Goal: Task Accomplishment & Management: Use online tool/utility

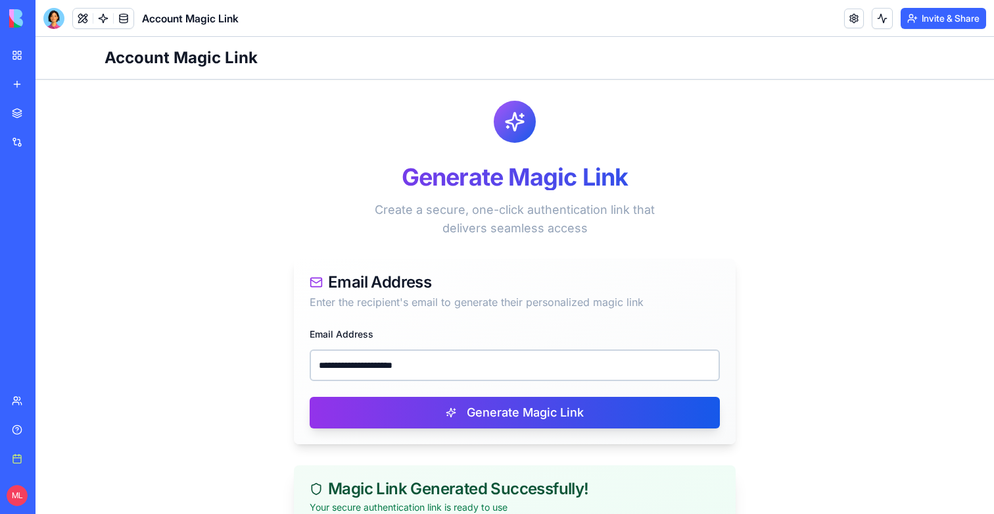
scroll to position [205, 0]
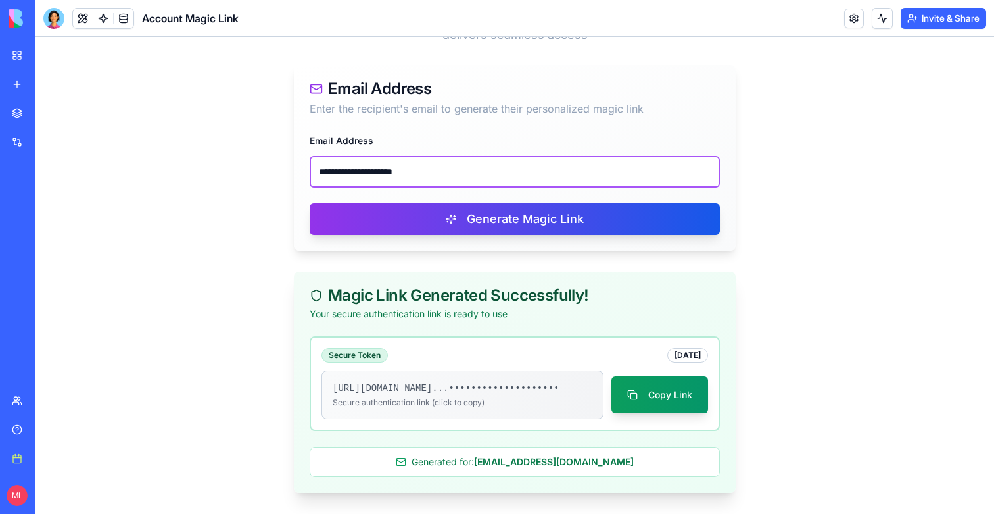
click at [443, 162] on input "**********" at bounding box center [515, 172] width 410 height 32
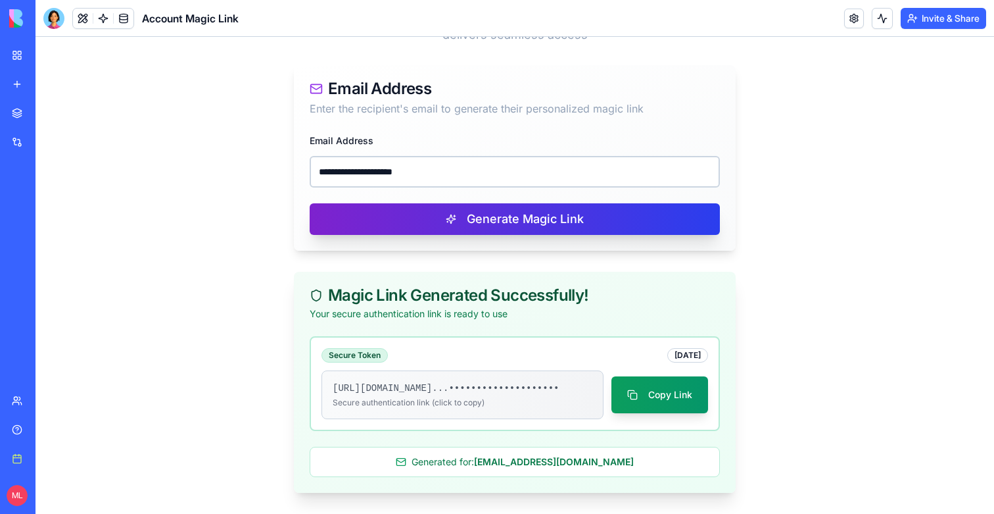
click at [442, 212] on button "Generate Magic Link" at bounding box center [515, 219] width 410 height 32
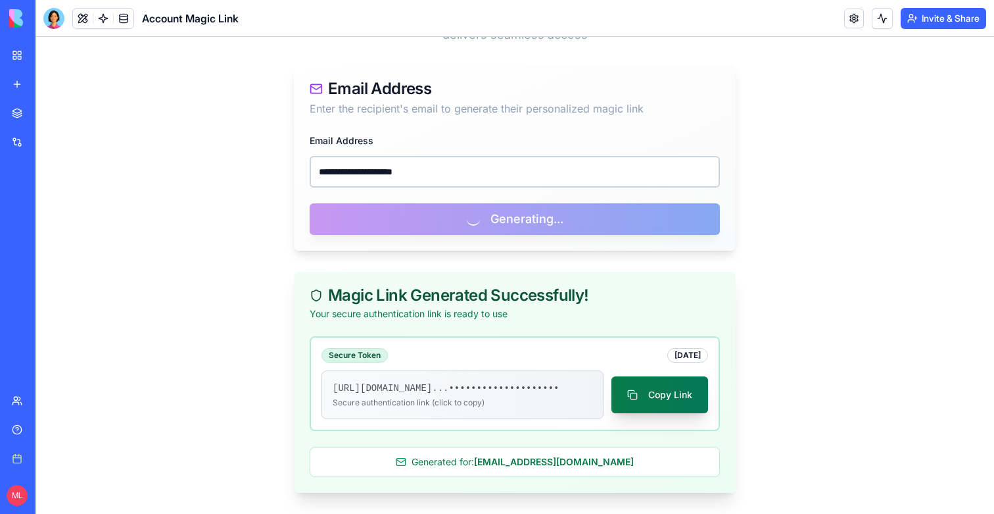
click at [630, 380] on button "Copy Link" at bounding box center [660, 394] width 97 height 37
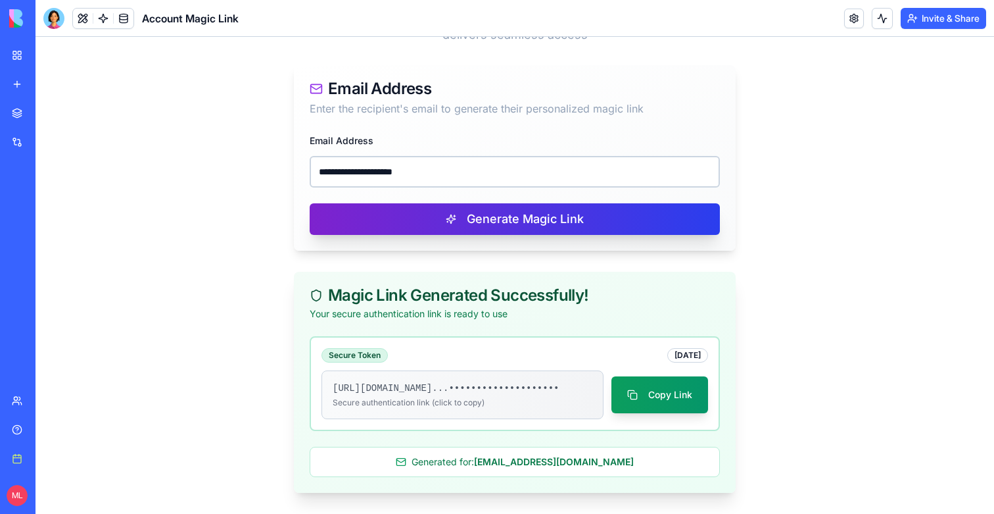
click at [541, 203] on button "Generate Magic Link" at bounding box center [515, 219] width 410 height 32
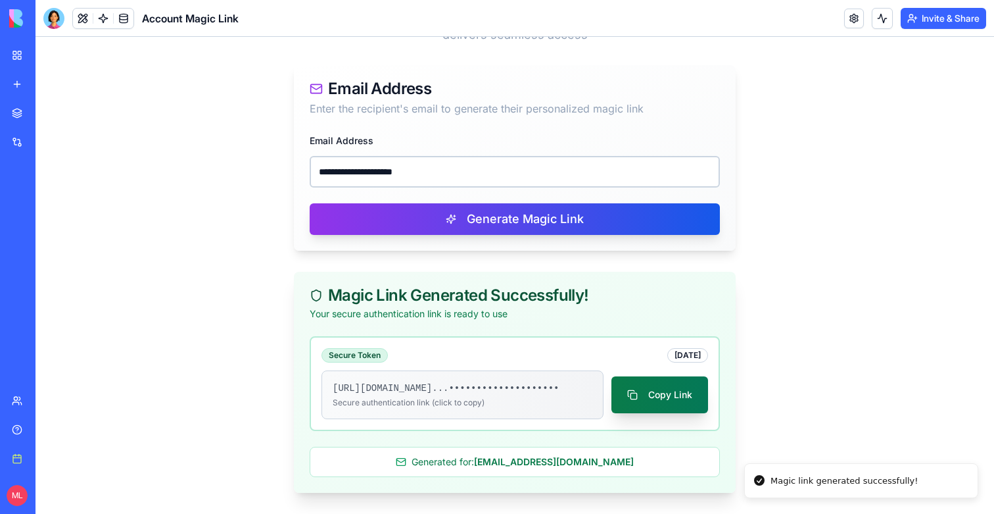
click at [653, 401] on button "Copy Link" at bounding box center [660, 394] width 97 height 37
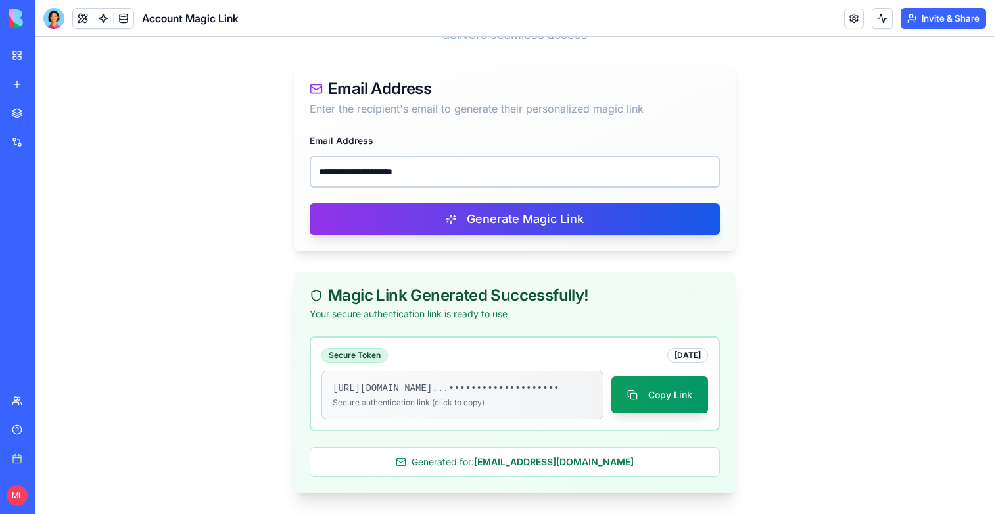
click at [397, 178] on div "**********" at bounding box center [515, 191] width 442 height 118
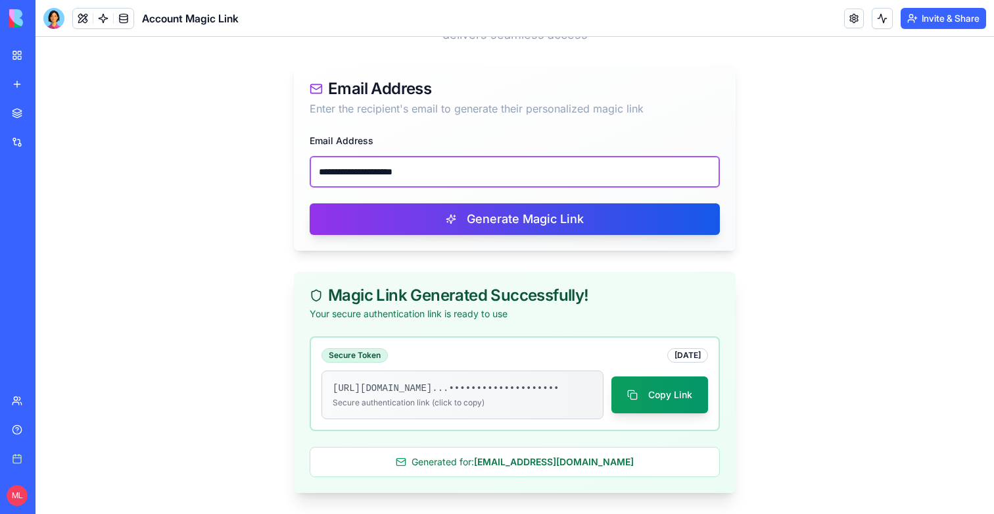
click at [397, 165] on input "**********" at bounding box center [515, 172] width 410 height 32
paste input "email"
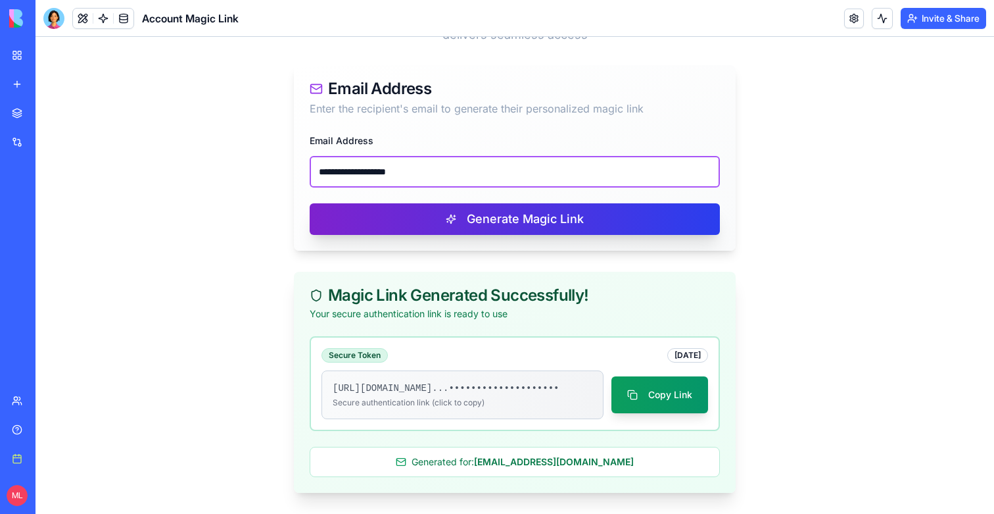
type input "**********"
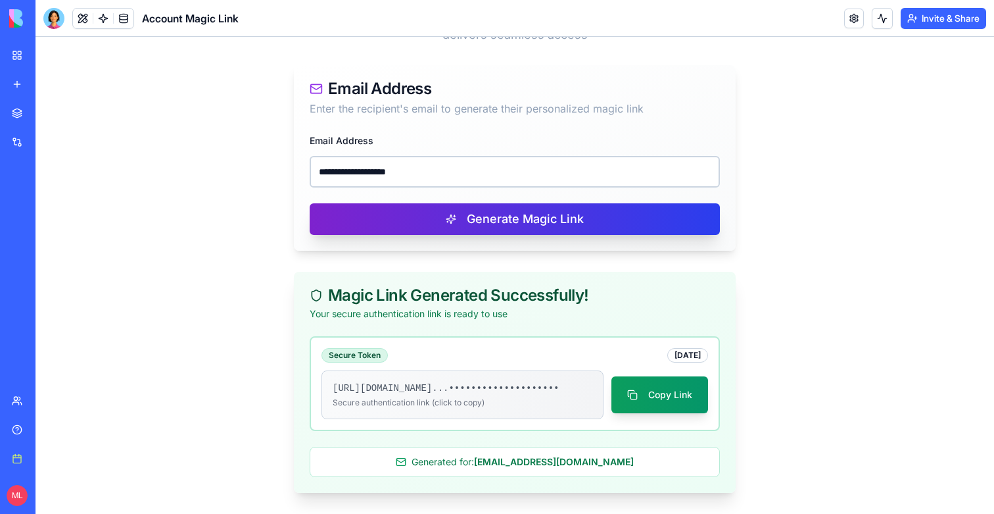
click at [397, 203] on button "Generate Magic Link" at bounding box center [515, 219] width 410 height 32
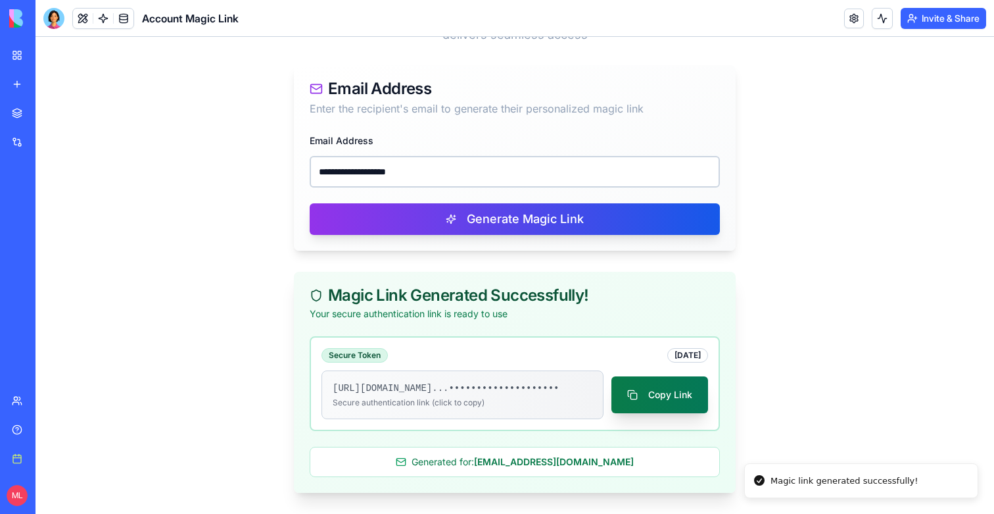
click at [650, 380] on button "Copy Link" at bounding box center [660, 394] width 97 height 37
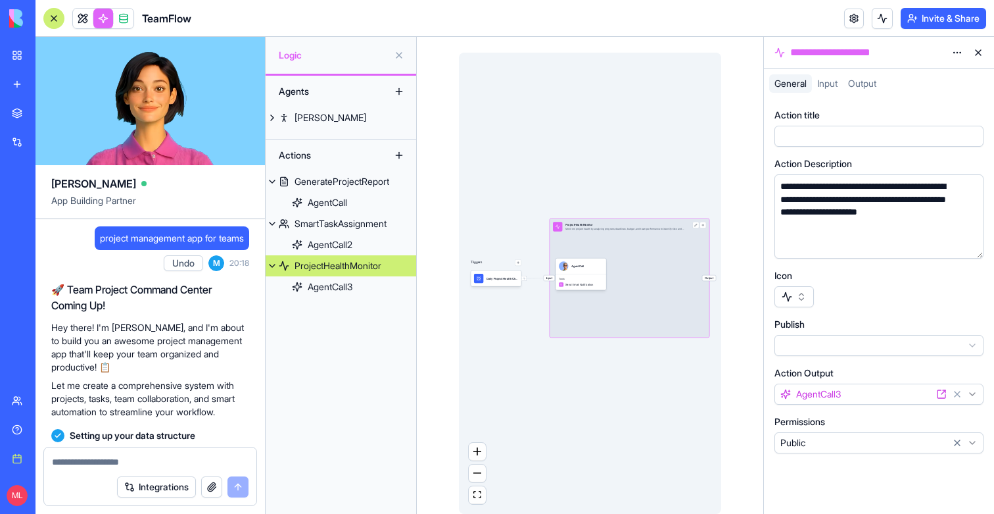
scroll to position [497, 0]
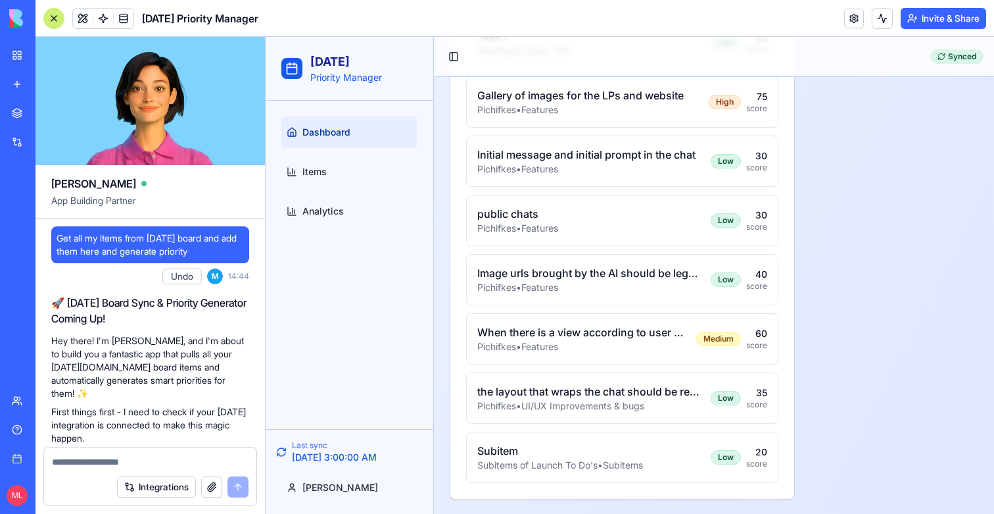
scroll to position [1286, 0]
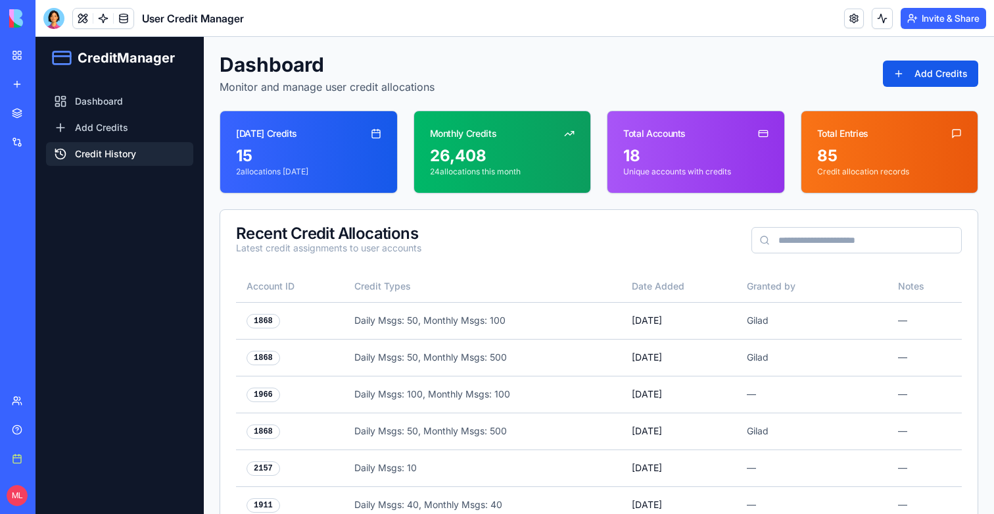
click at [122, 143] on link "Credit History" at bounding box center [119, 154] width 147 height 24
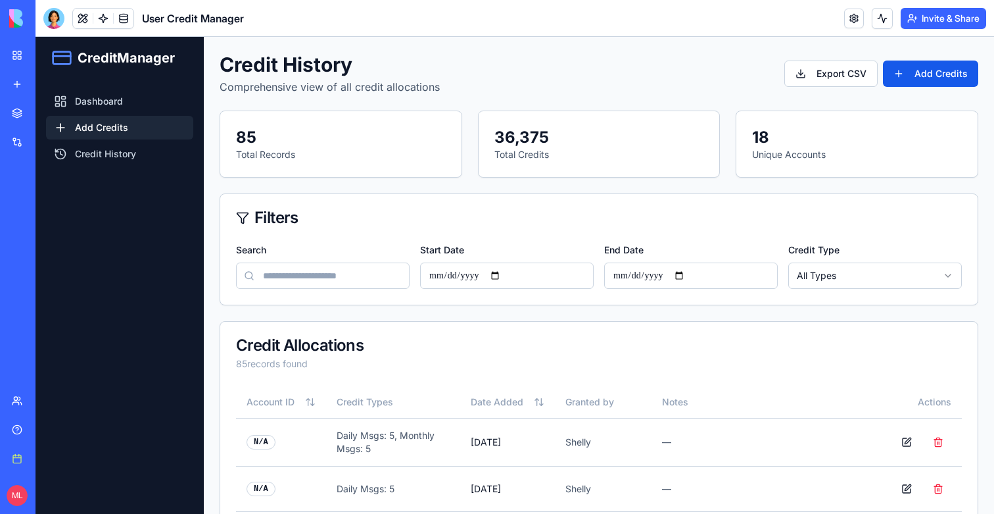
click at [128, 125] on link "Add Credits" at bounding box center [119, 128] width 147 height 24
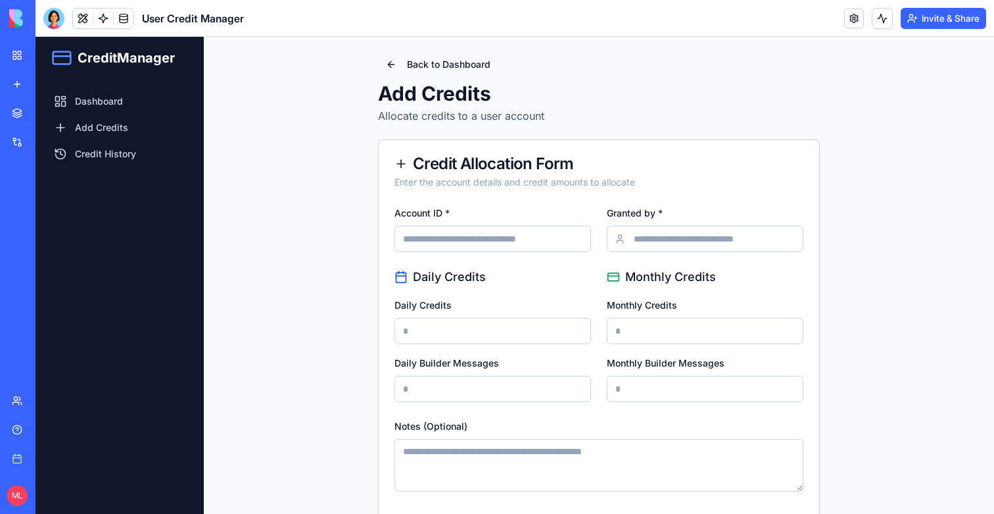
click at [445, 239] on input "Account ID *" at bounding box center [493, 239] width 197 height 26
paste input "****"
type input "****"
click at [660, 224] on div "Granted by *" at bounding box center [705, 228] width 197 height 47
click at [660, 233] on input "Granted by *" at bounding box center [705, 239] width 197 height 26
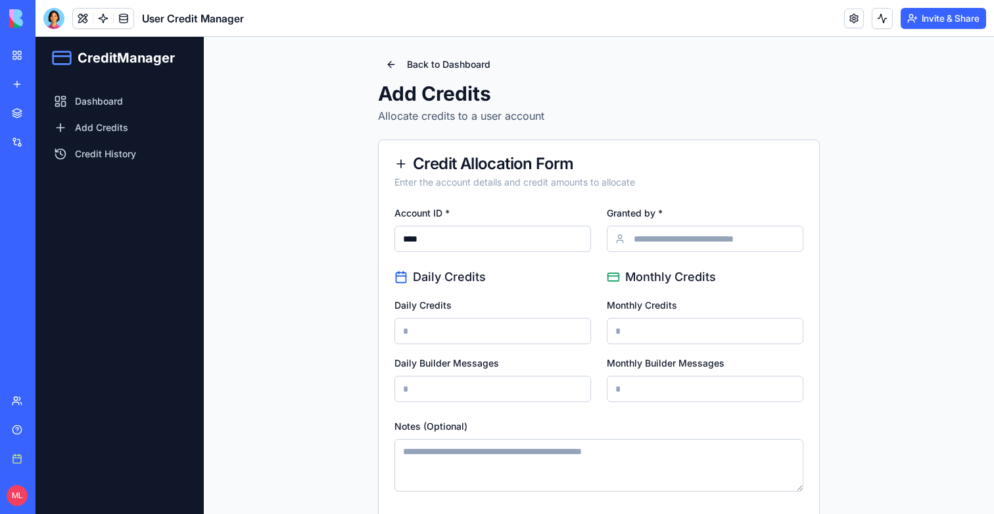
type input "******"
click at [454, 338] on input "Daily Credits" at bounding box center [493, 331] width 197 height 26
type input "*"
click at [678, 332] on input "Monthly Credits" at bounding box center [705, 331] width 197 height 26
type input "*"
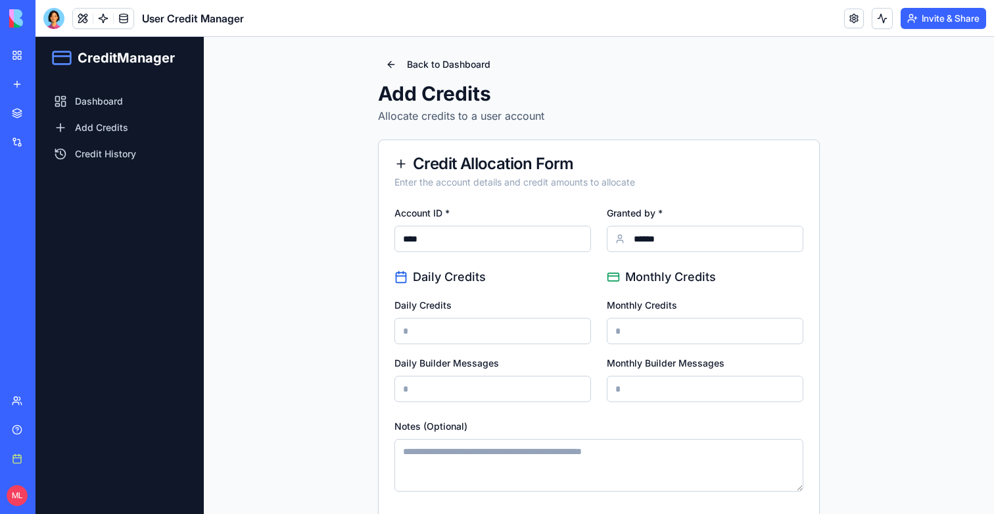
click at [522, 389] on input "Daily Builder Messages" at bounding box center [493, 389] width 197 height 26
type input "**"
click at [649, 392] on input "Monthly Builder Messages" at bounding box center [705, 389] width 197 height 26
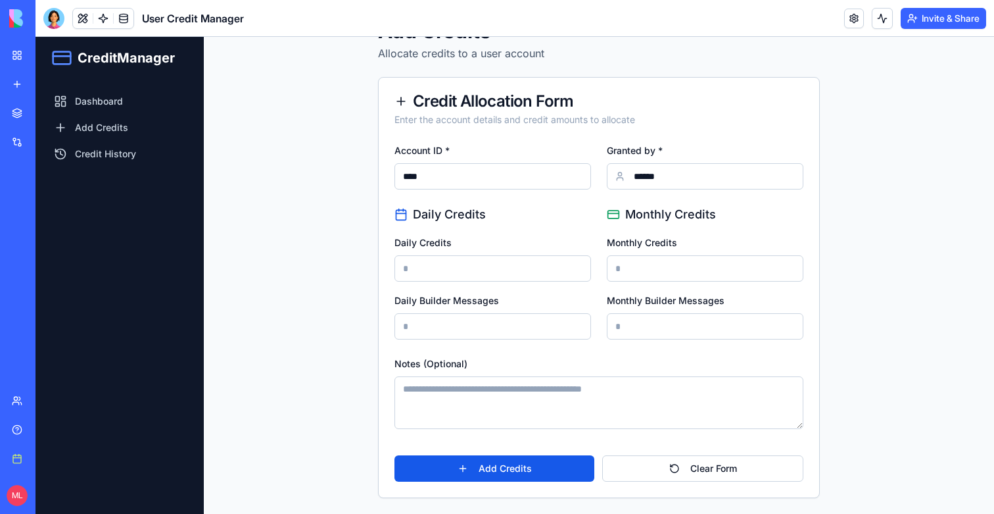
click at [647, 330] on input "**" at bounding box center [705, 326] width 197 height 26
type input "*"
type input "**"
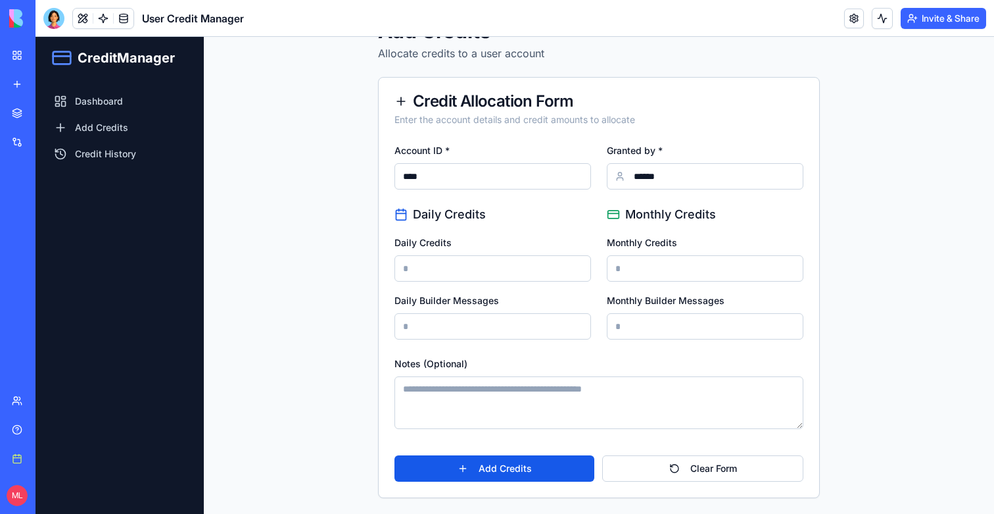
click at [437, 378] on textarea "Notes (Optional)" at bounding box center [599, 402] width 409 height 53
click at [468, 472] on button "Add Credits" at bounding box center [495, 468] width 200 height 26
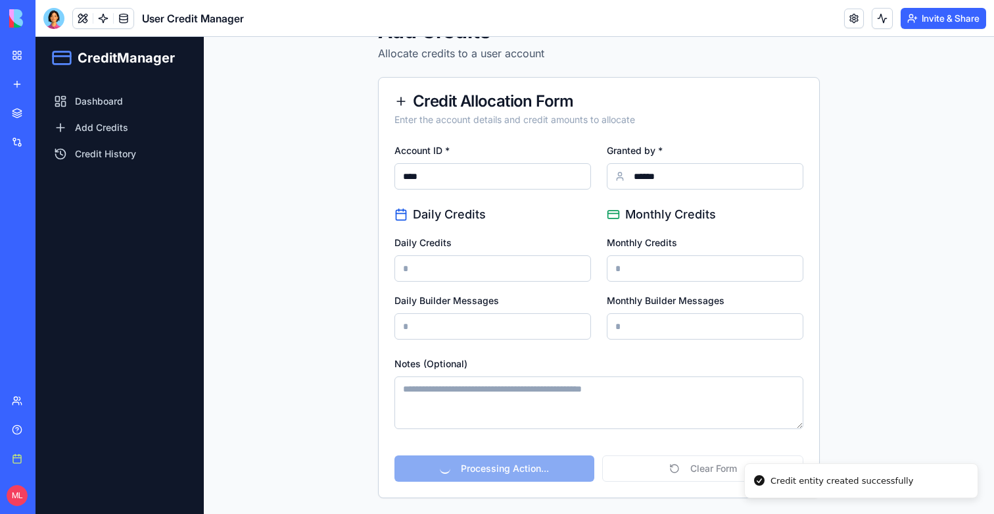
scroll to position [0, 0]
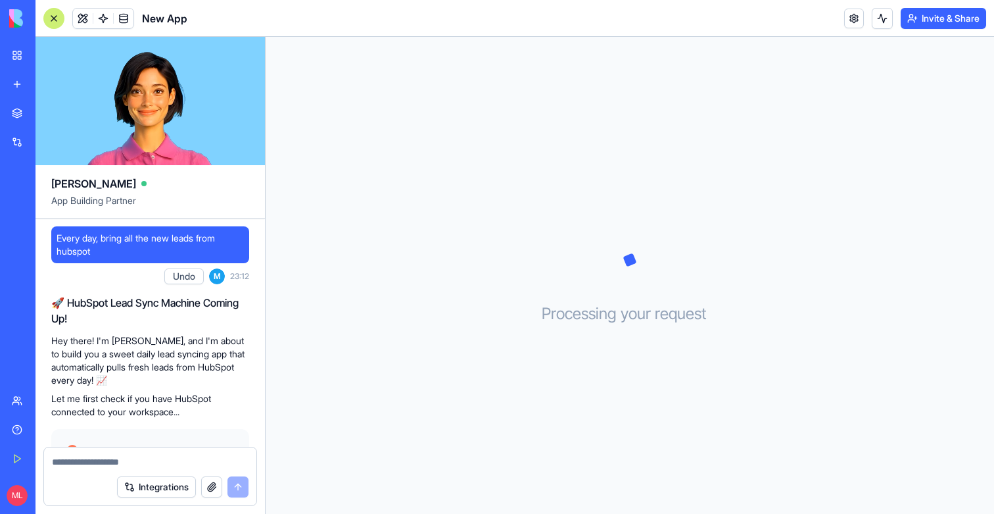
scroll to position [364, 0]
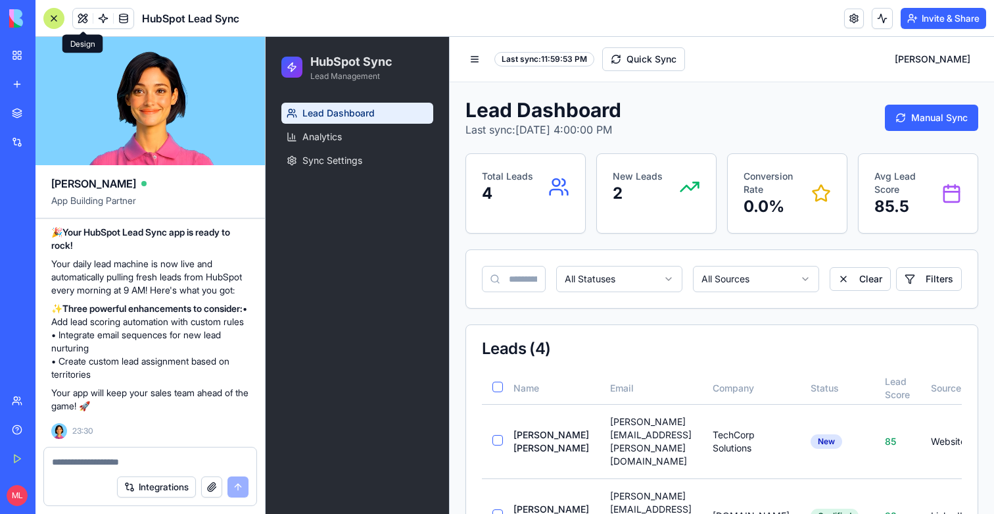
click at [89, 16] on button at bounding box center [83, 19] width 20 height 20
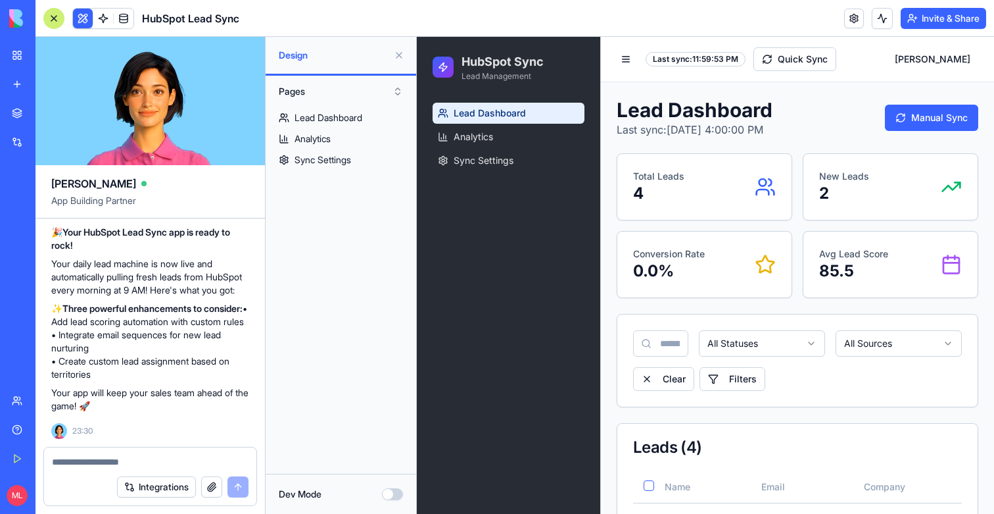
click at [96, 16] on link at bounding box center [103, 19] width 20 height 20
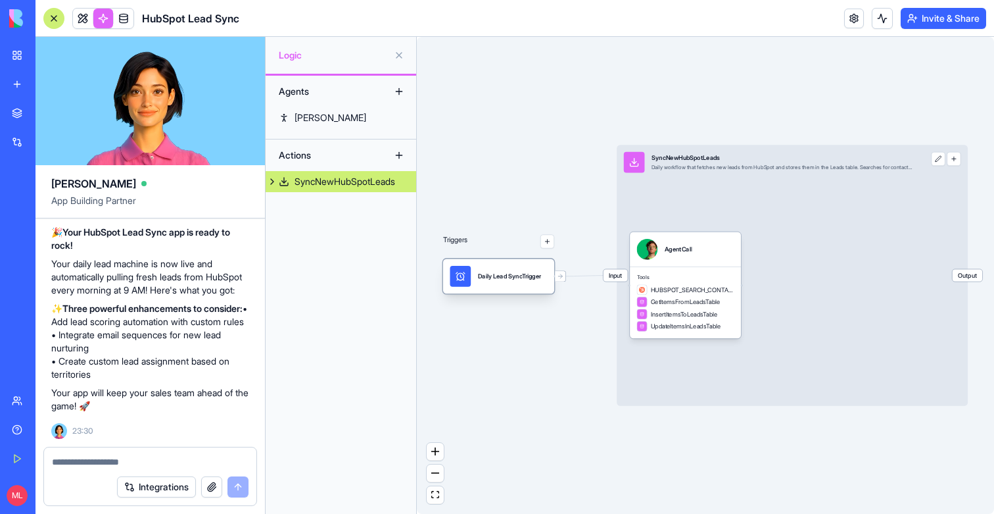
click at [486, 285] on div "Daily Lead SyncTrigger" at bounding box center [509, 276] width 63 height 21
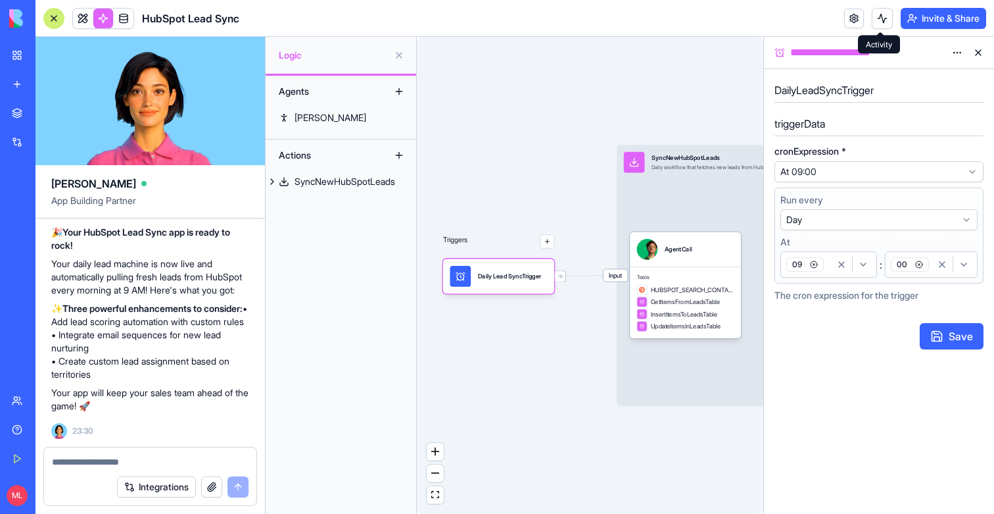
click at [883, 13] on button at bounding box center [882, 18] width 21 height 21
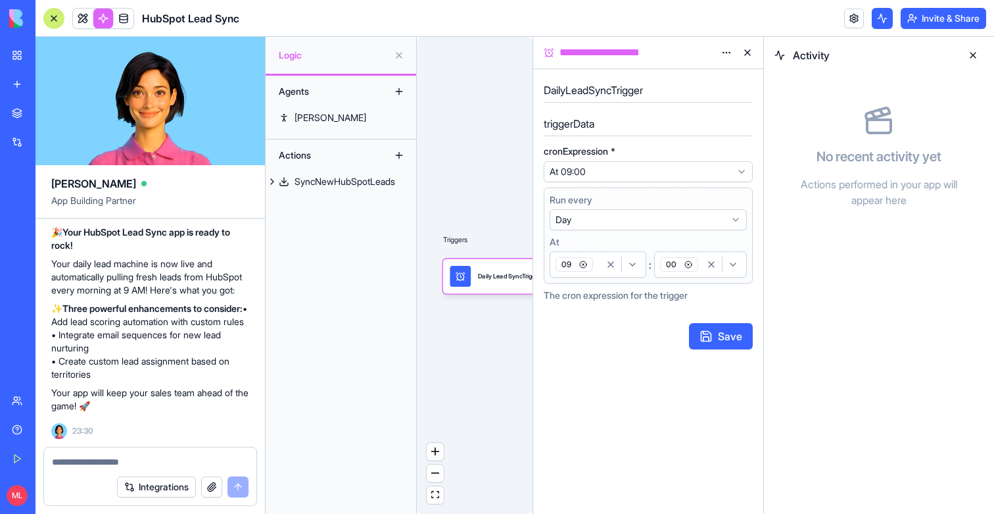
click at [883, 13] on button at bounding box center [882, 18] width 21 height 21
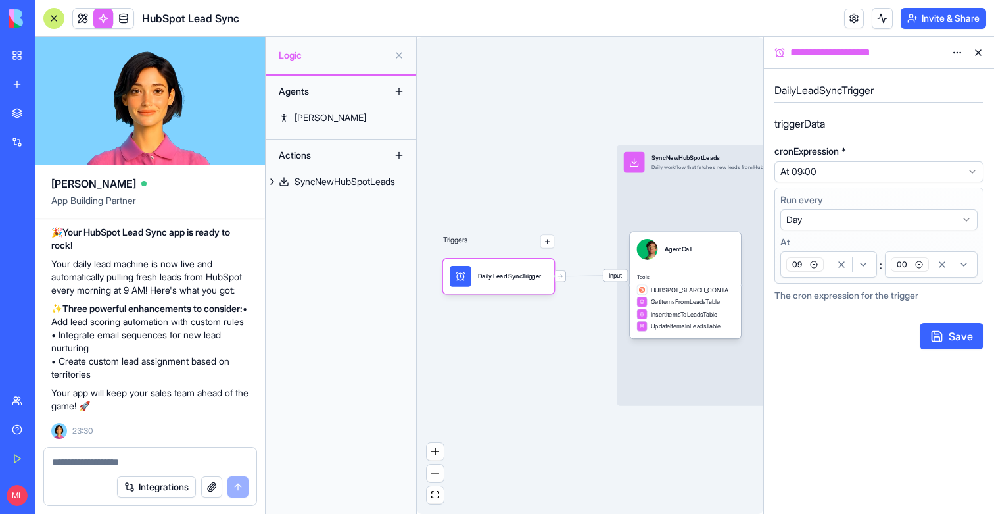
click at [979, 54] on button at bounding box center [978, 52] width 21 height 21
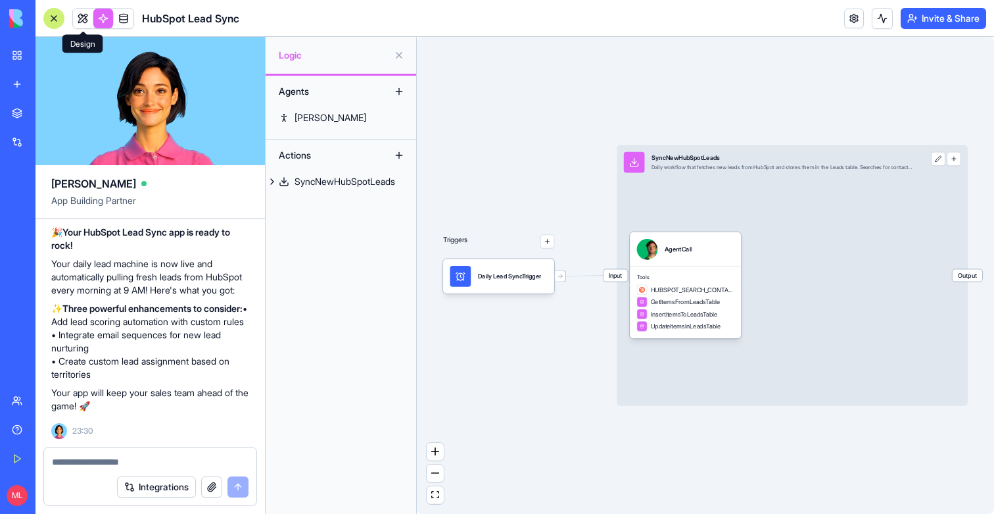
click at [89, 15] on link at bounding box center [83, 19] width 20 height 20
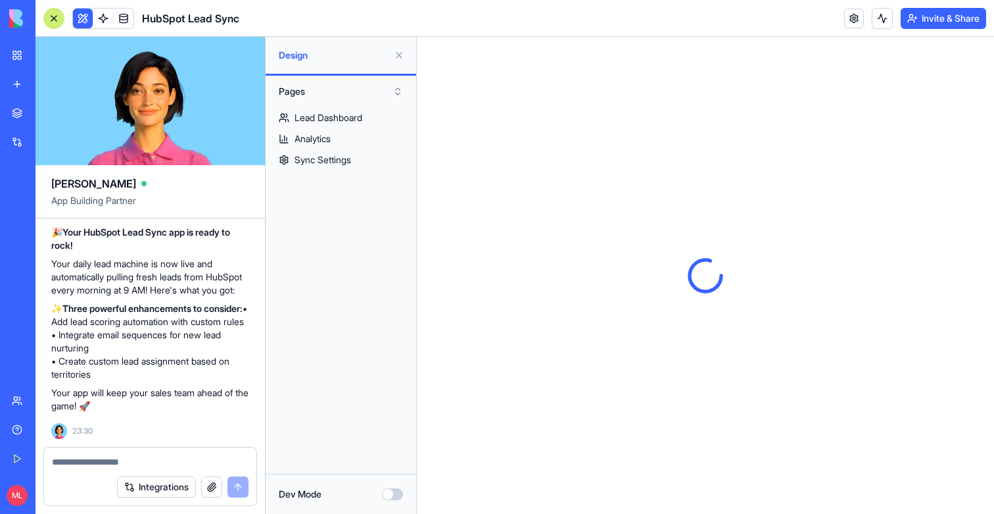
click at [89, 20] on button at bounding box center [83, 19] width 20 height 20
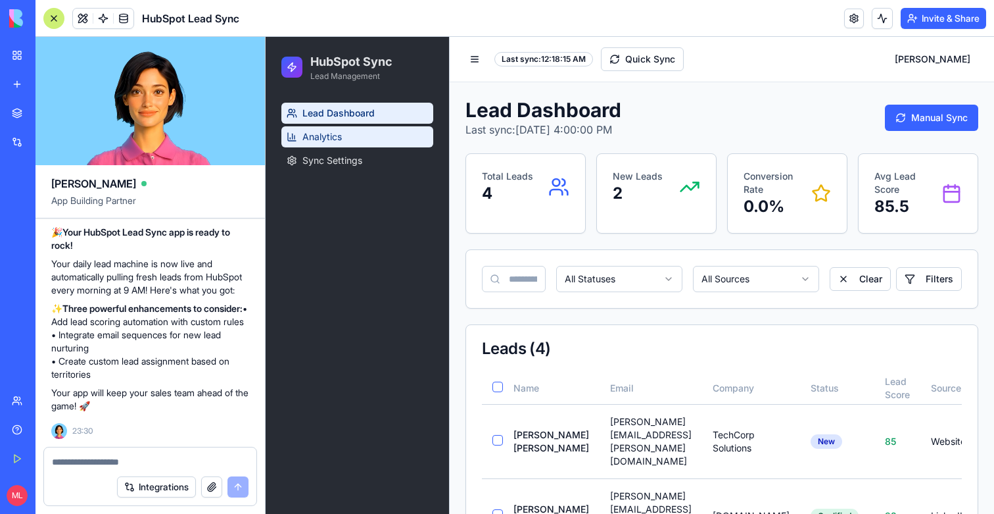
click at [354, 134] on link "Analytics" at bounding box center [358, 136] width 152 height 21
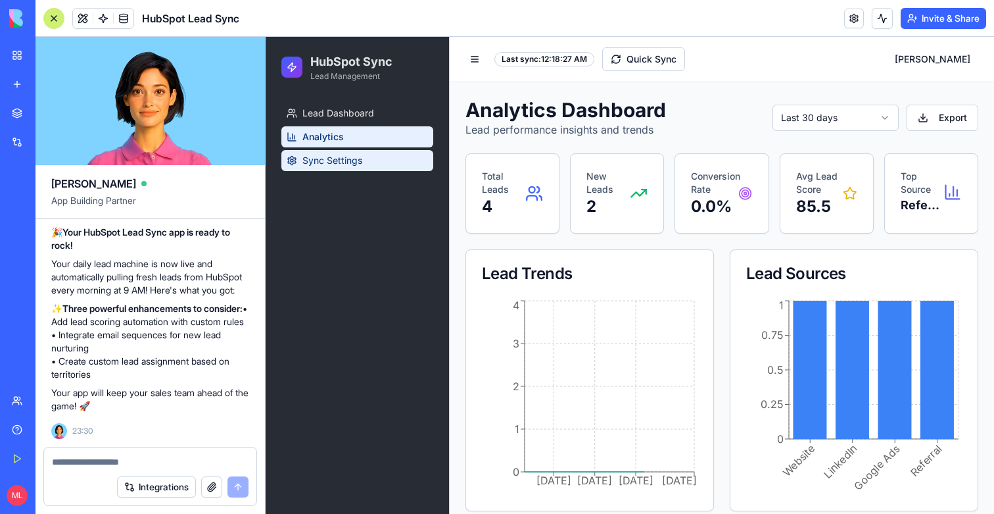
click at [355, 155] on span "Sync Settings" at bounding box center [333, 160] width 60 height 13
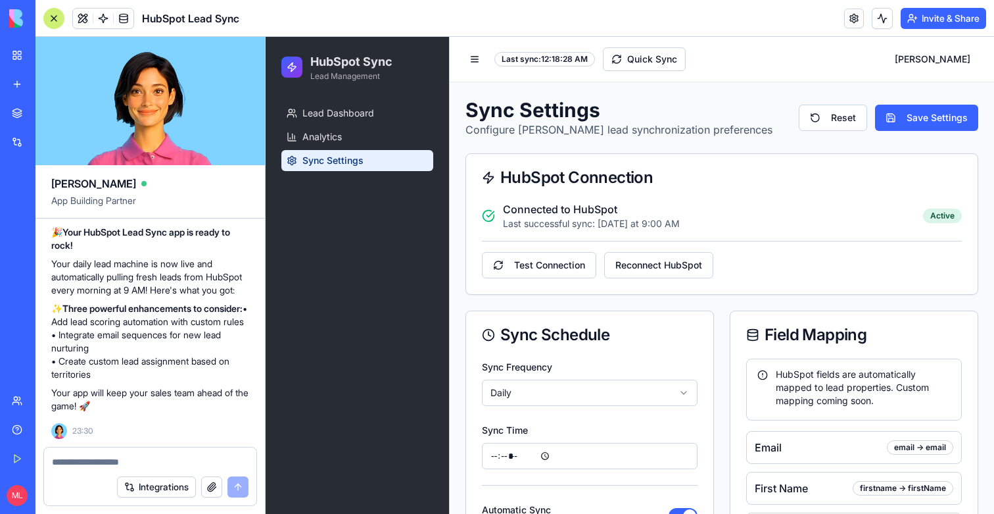
click at [287, 86] on div "HubSpot Sync Lead Management" at bounding box center [358, 67] width 184 height 61
click at [318, 105] on link "Lead Dashboard" at bounding box center [358, 113] width 152 height 21
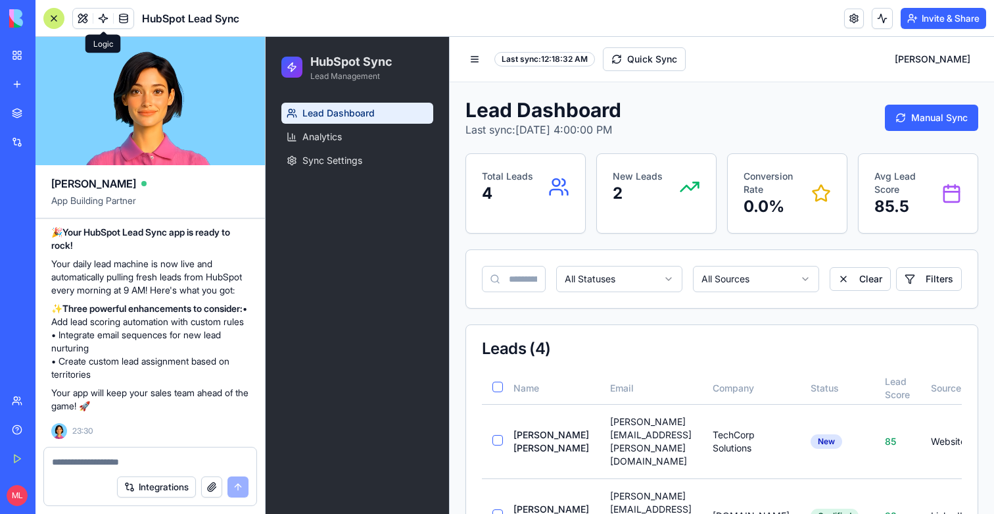
click at [97, 13] on link at bounding box center [103, 19] width 20 height 20
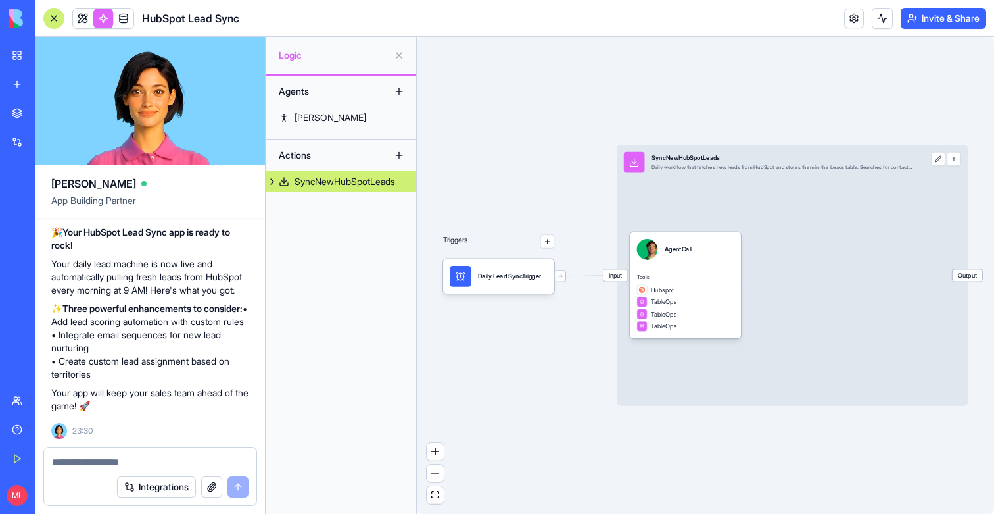
click at [678, 231] on div "Input SyncNewHubSpotLeads Daily workflow that fetches new leads from HubSpot an…" at bounding box center [792, 275] width 351 height 260
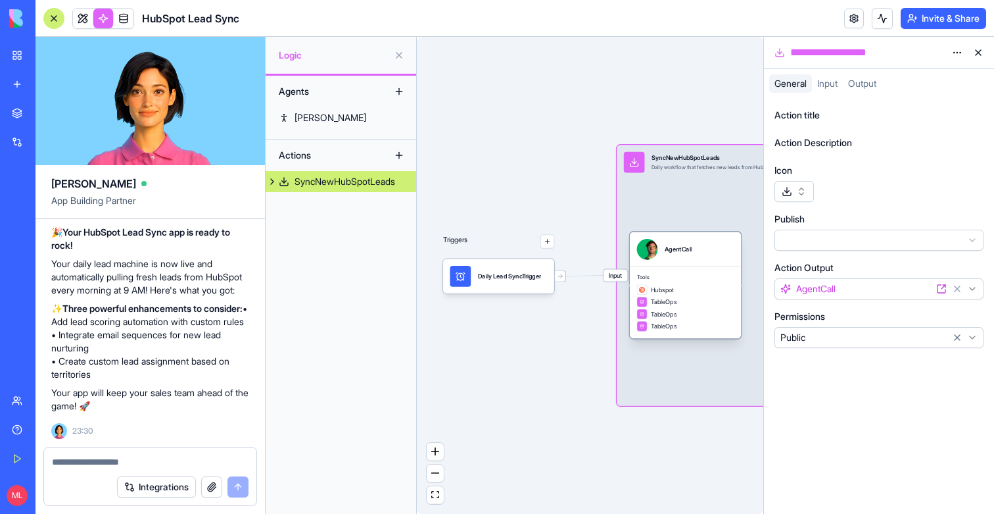
click at [690, 247] on div "AgentCall" at bounding box center [679, 249] width 28 height 9
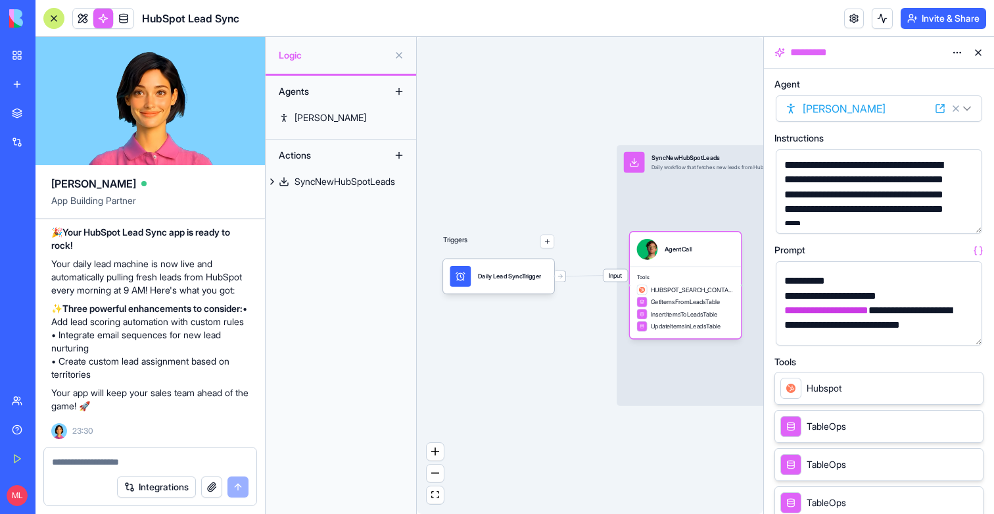
scroll to position [383, 0]
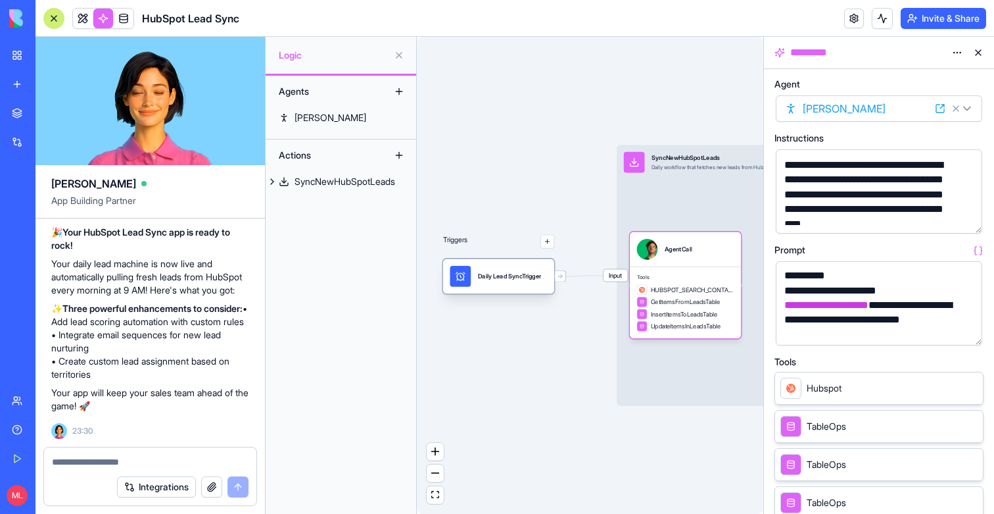
click at [534, 260] on div "Daily Lead SyncTrigger" at bounding box center [498, 275] width 111 height 35
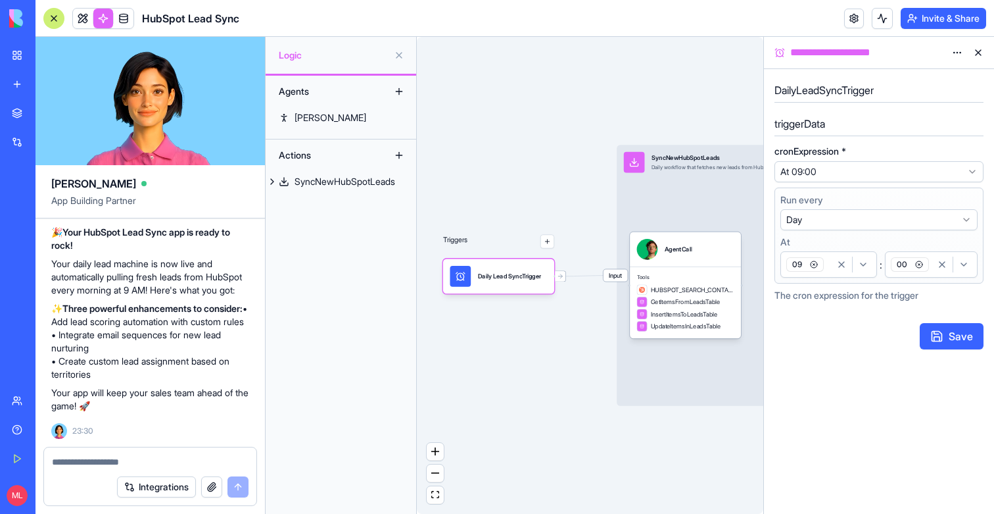
click at [804, 175] on html "BETA My Workspace New app Marketplace Integrations Recent HubSpot Lead Sync New…" at bounding box center [497, 257] width 994 height 514
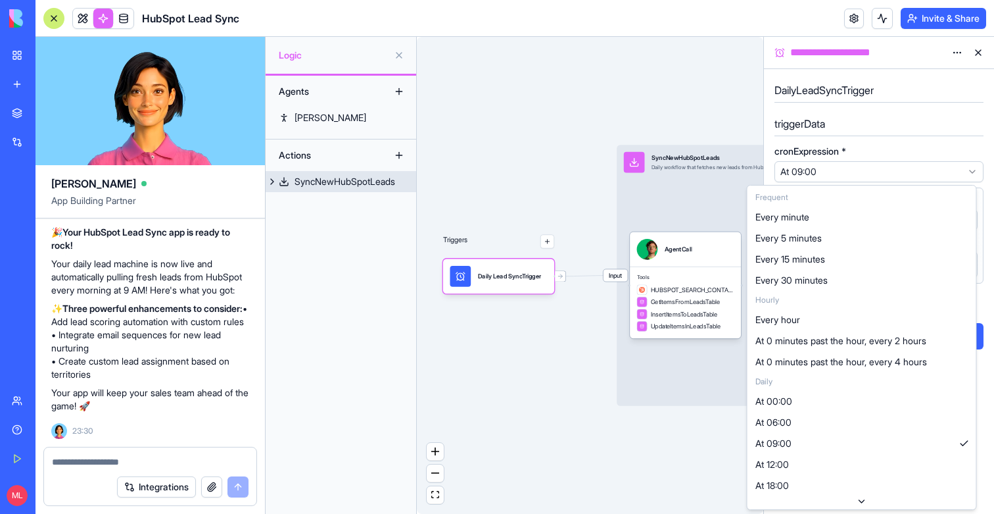
click at [668, 401] on div "Input SyncNewHubSpotLeads Daily workflow that fetches new leads from HubSpot an…" at bounding box center [792, 275] width 351 height 260
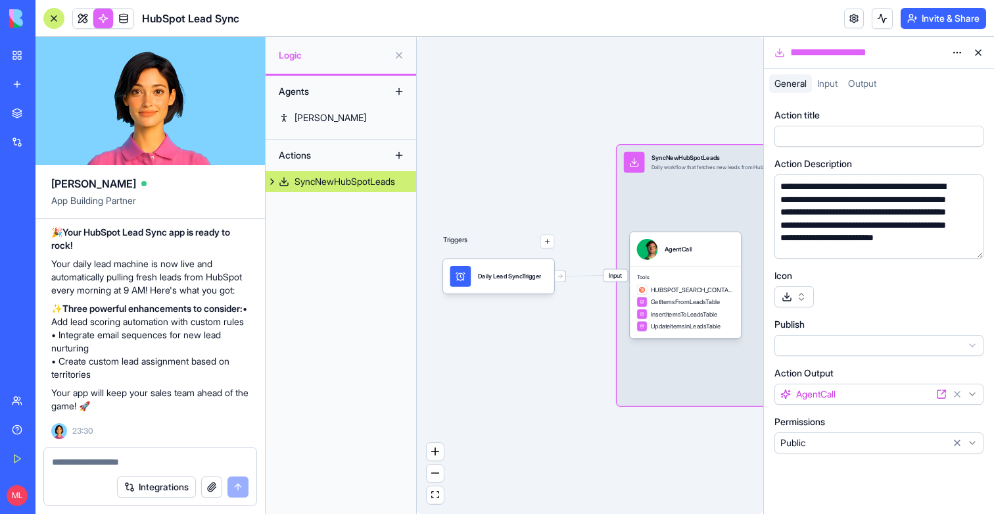
click at [541, 283] on div "Daily Lead SyncTrigger" at bounding box center [509, 276] width 63 height 21
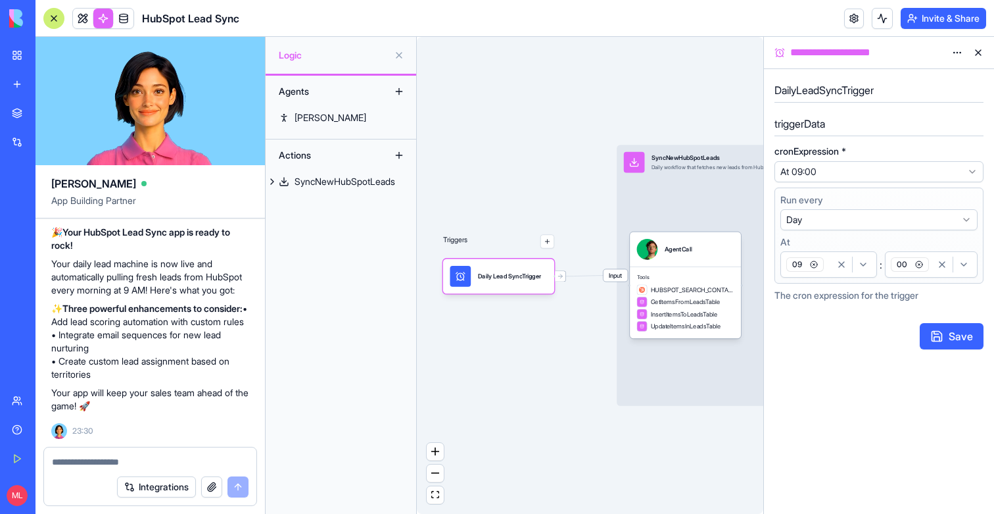
click at [829, 267] on div "09" at bounding box center [807, 265] width 47 height 20
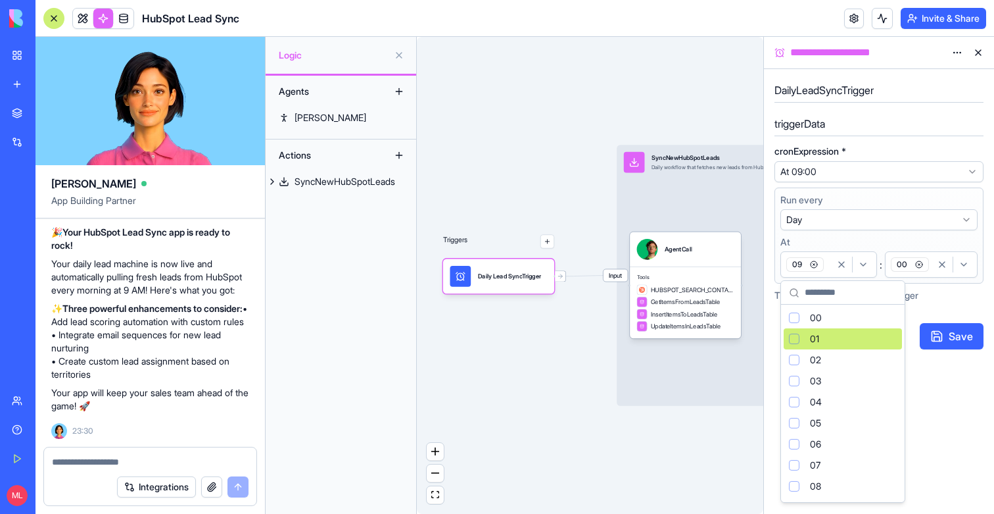
click at [796, 336] on div "Suggestions" at bounding box center [794, 338] width 11 height 11
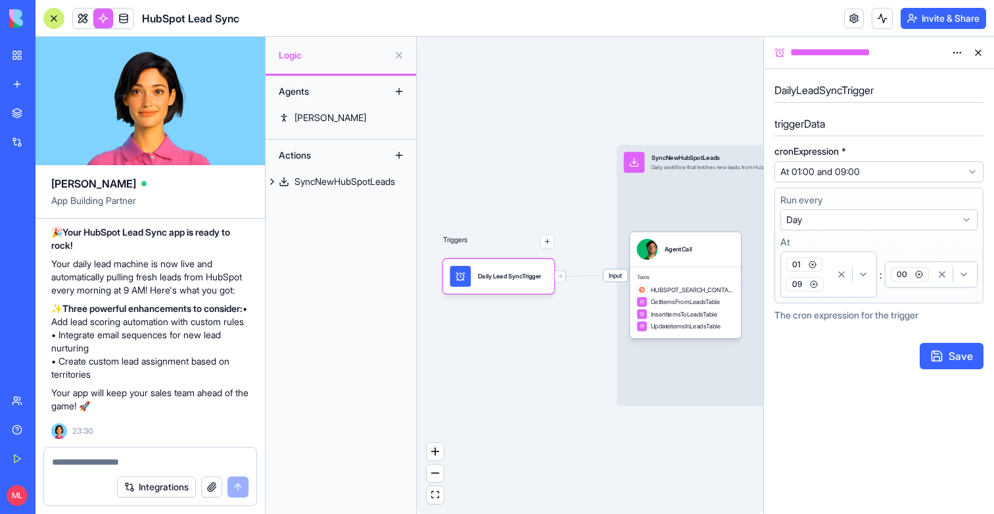
click at [815, 285] on icon "button" at bounding box center [815, 284] width 2 height 2
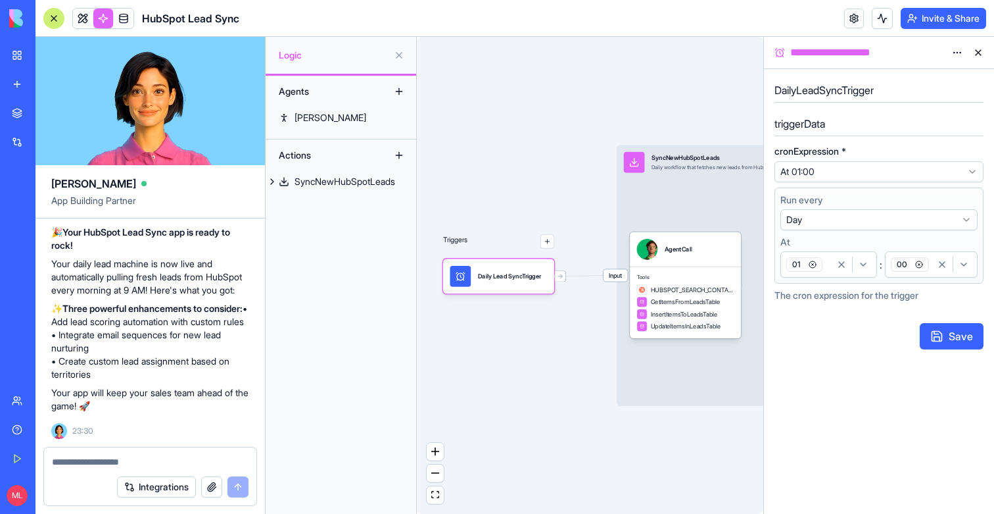
click at [800, 265] on span "01" at bounding box center [805, 264] width 36 height 14
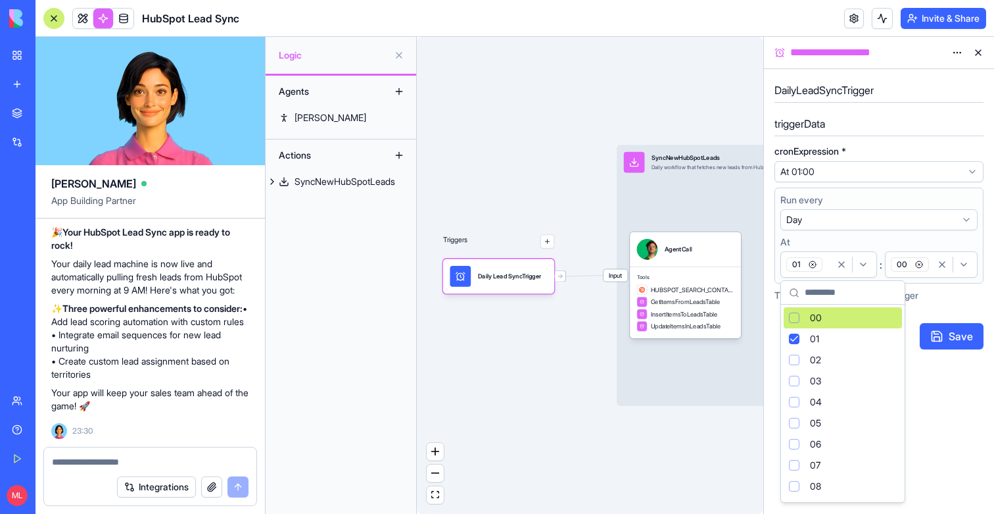
click at [816, 318] on span "00" at bounding box center [816, 317] width 12 height 13
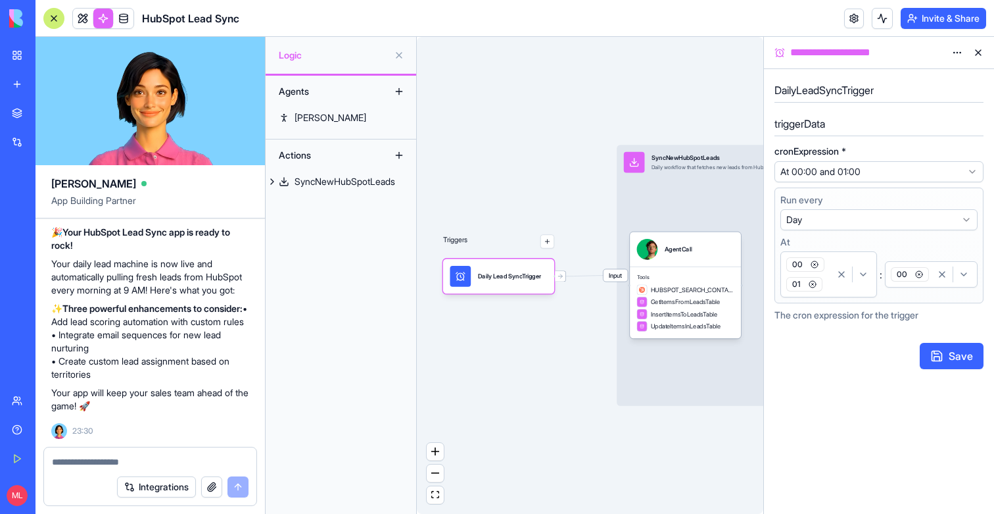
click at [815, 283] on icon "button" at bounding box center [813, 284] width 8 height 8
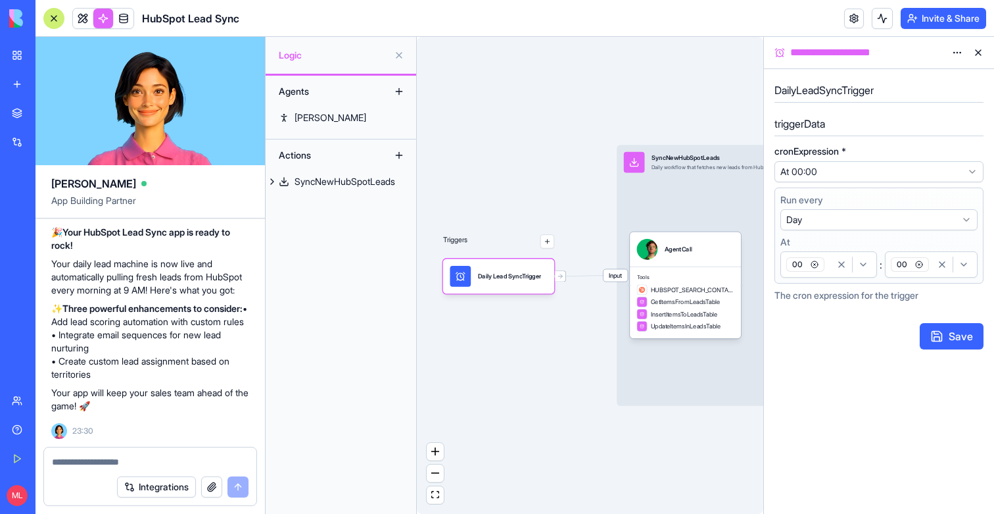
click at [925, 268] on span "00" at bounding box center [910, 264] width 38 height 14
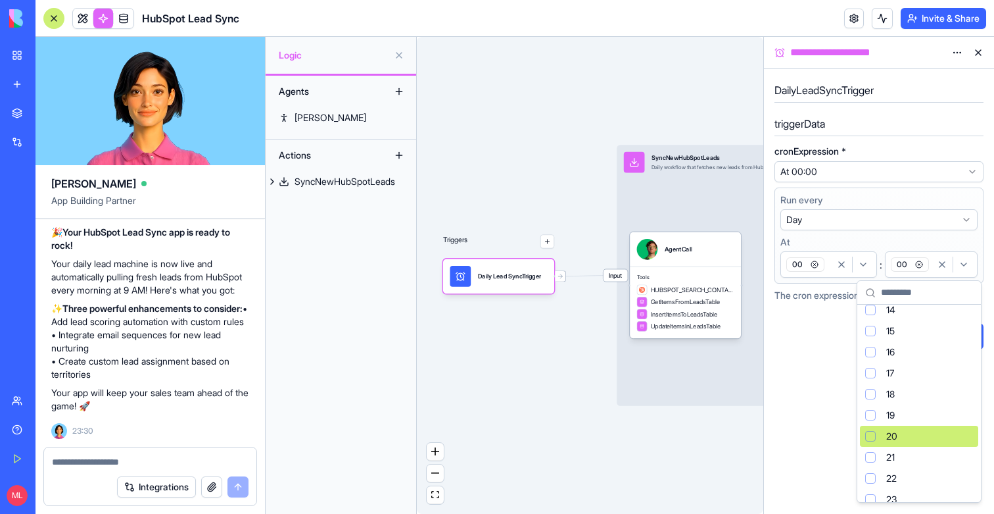
click at [868, 437] on div "Suggestions" at bounding box center [871, 436] width 11 height 11
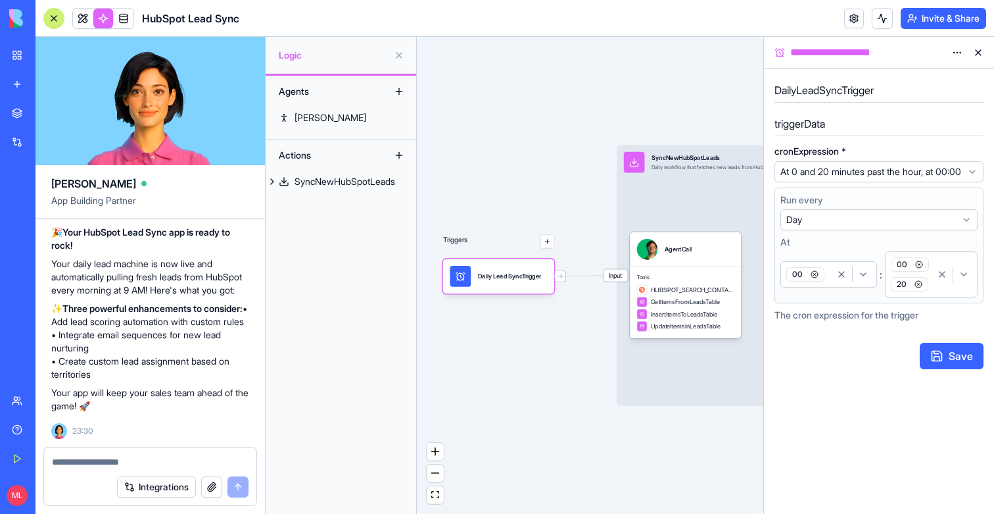
click at [919, 268] on icon "button" at bounding box center [920, 264] width 8 height 8
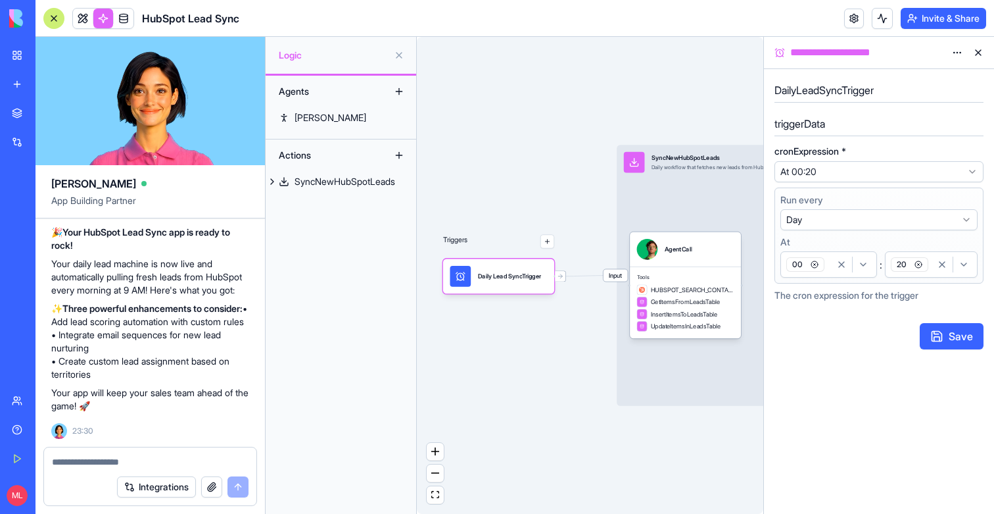
click at [945, 330] on button "Save" at bounding box center [952, 336] width 64 height 26
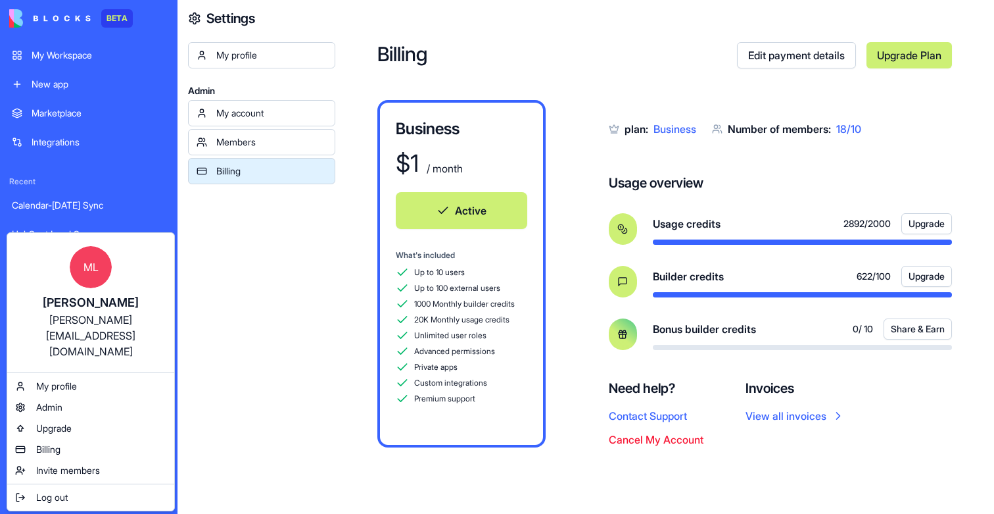
click at [18, 493] on html "BETA My Workspace New app Marketplace Integrations Recent Calendar-[DATE] Sync …" at bounding box center [497, 257] width 994 height 514
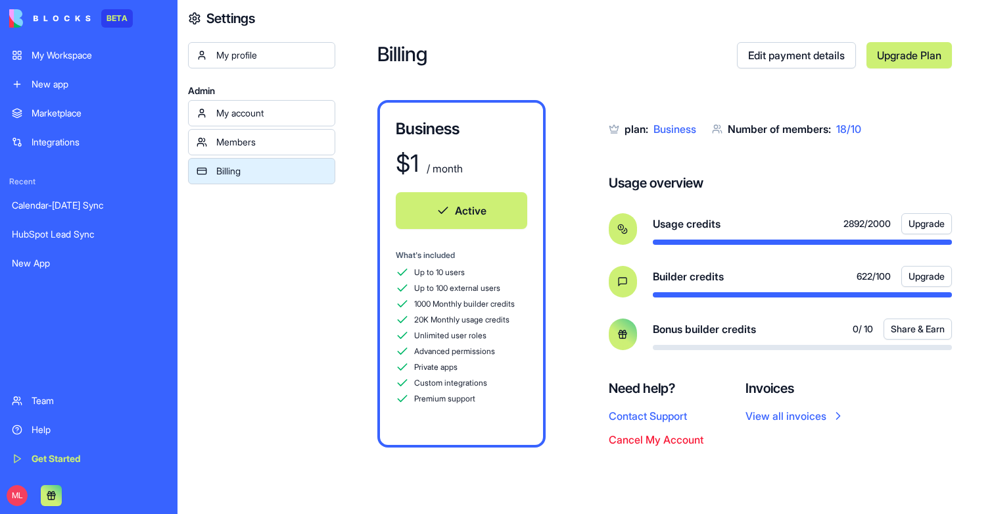
click at [68, 210] on div "Calendar-Monday Sync" at bounding box center [89, 205] width 154 height 13
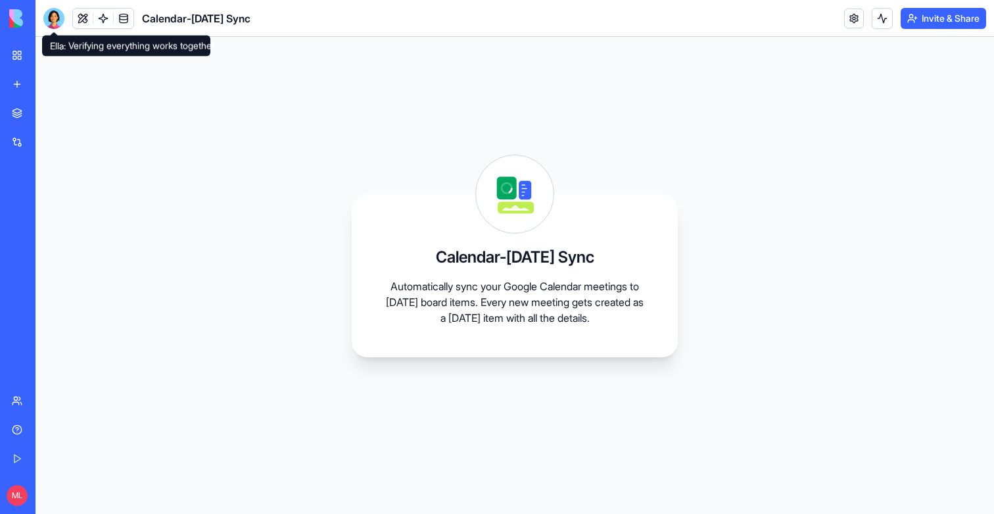
click at [55, 21] on div at bounding box center [53, 18] width 21 height 21
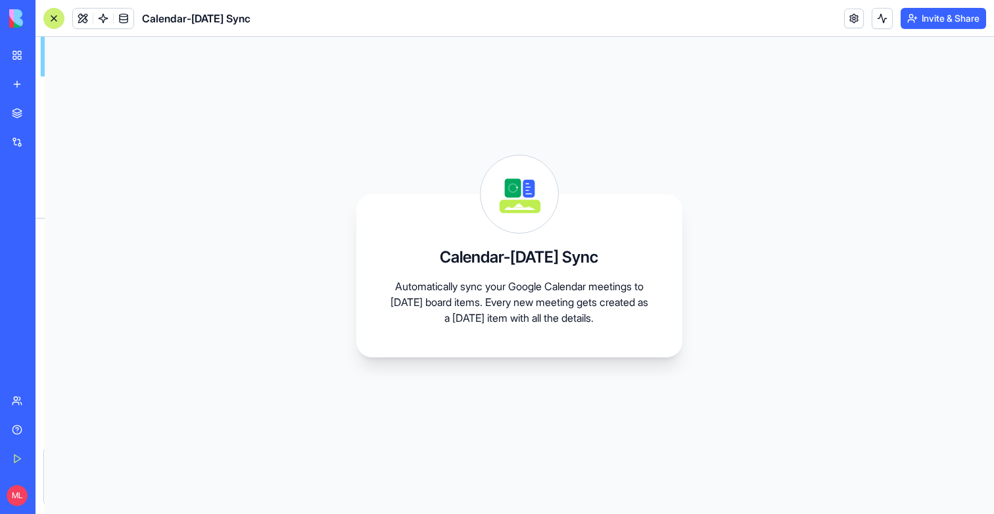
scroll to position [695, 0]
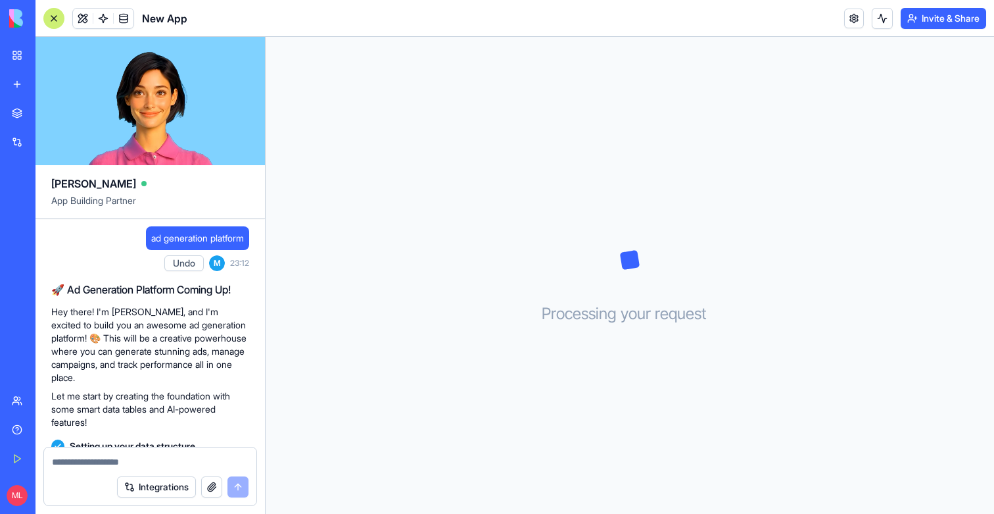
scroll to position [235, 0]
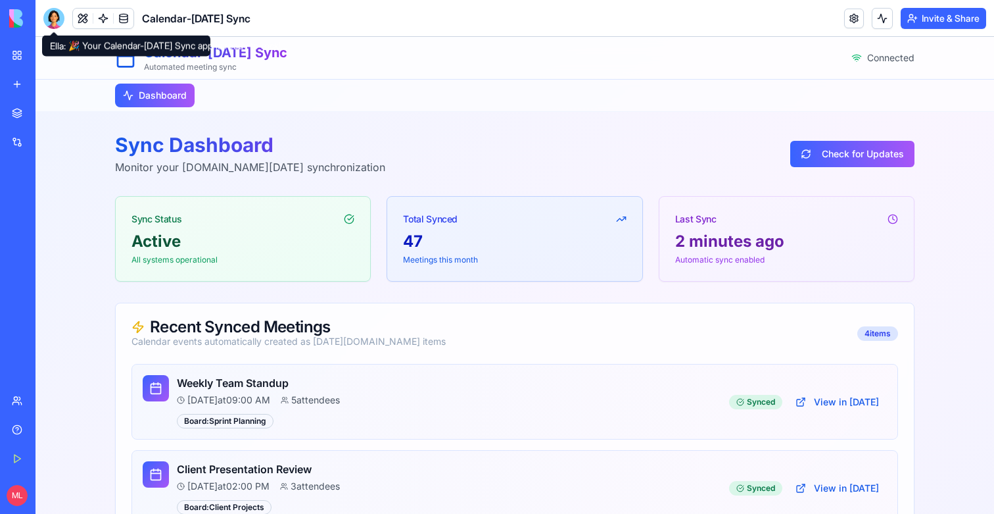
click at [56, 20] on div at bounding box center [53, 18] width 21 height 21
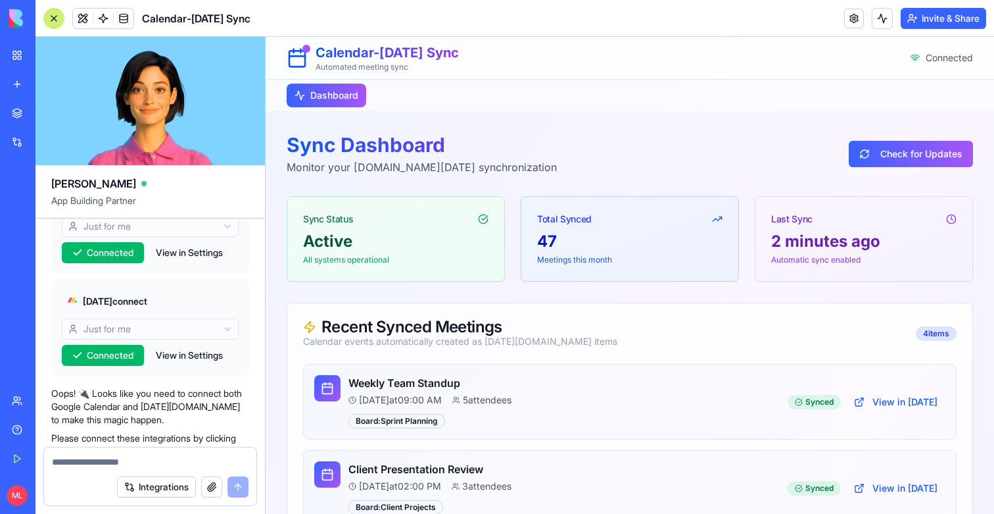
scroll to position [207, 0]
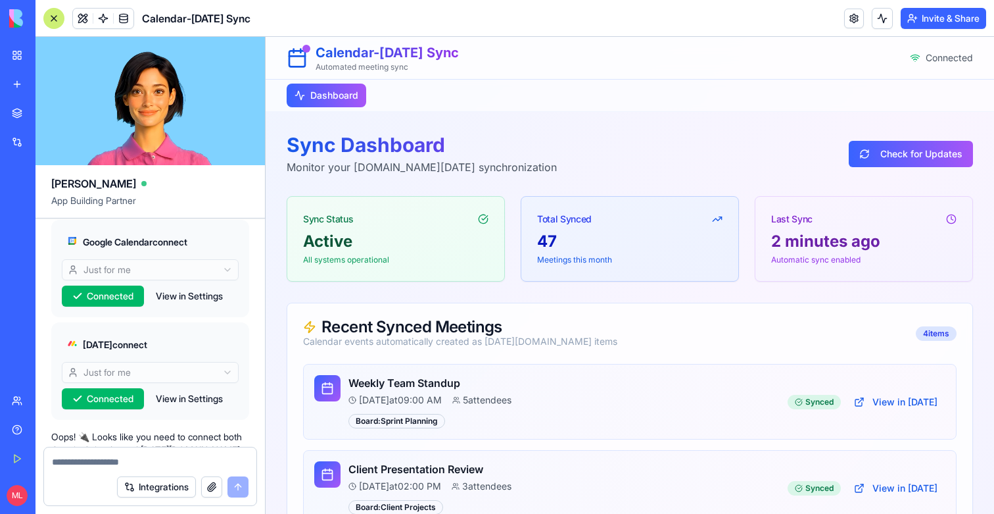
click at [56, 18] on div at bounding box center [53, 18] width 21 height 21
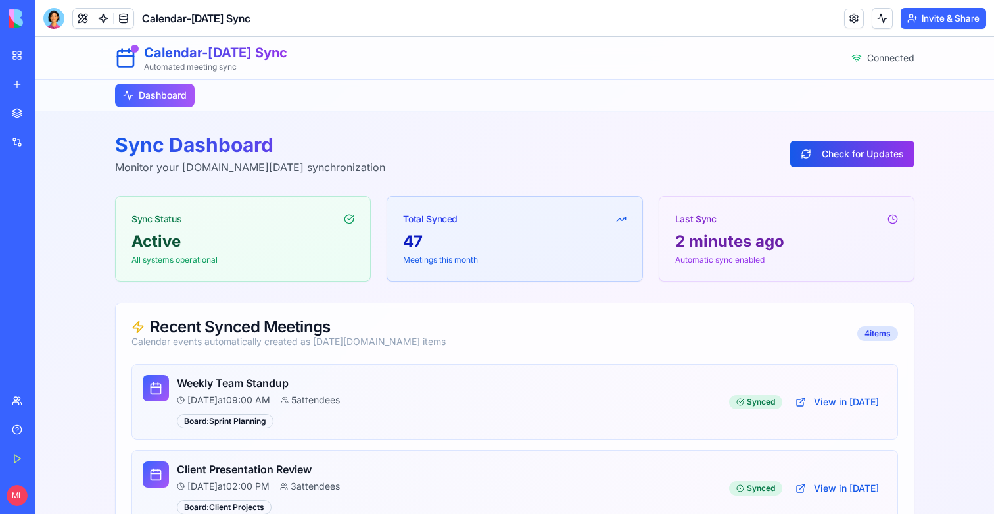
click at [890, 147] on button "Check for Updates" at bounding box center [853, 154] width 124 height 26
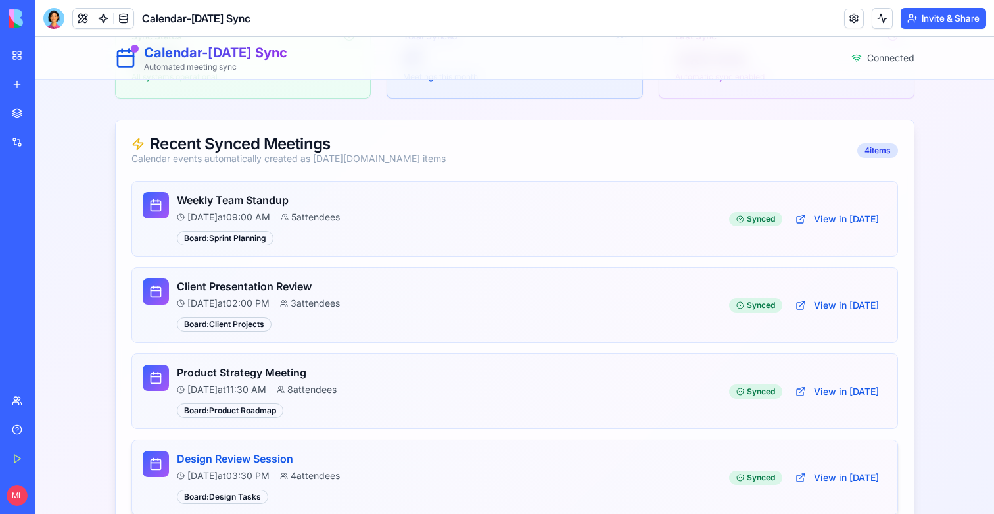
scroll to position [0, 0]
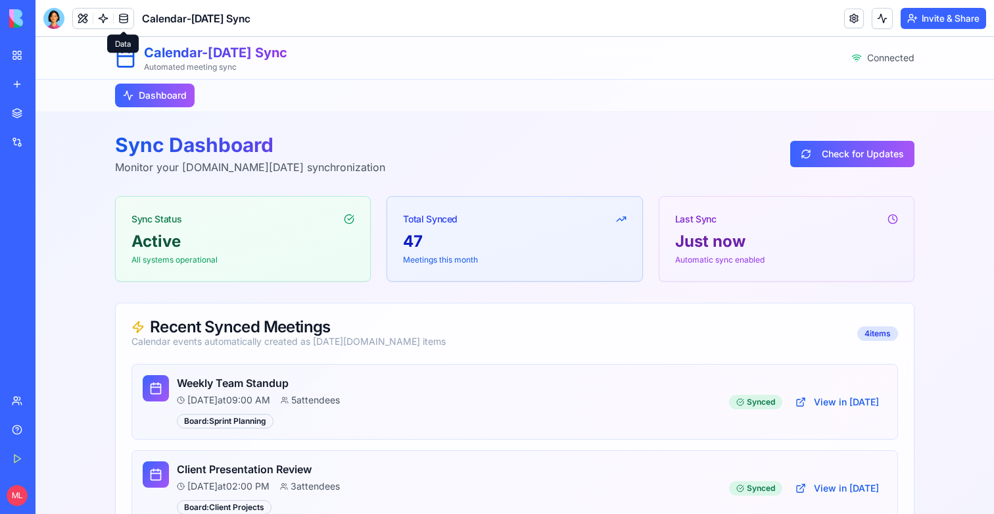
click at [126, 18] on link at bounding box center [124, 19] width 20 height 20
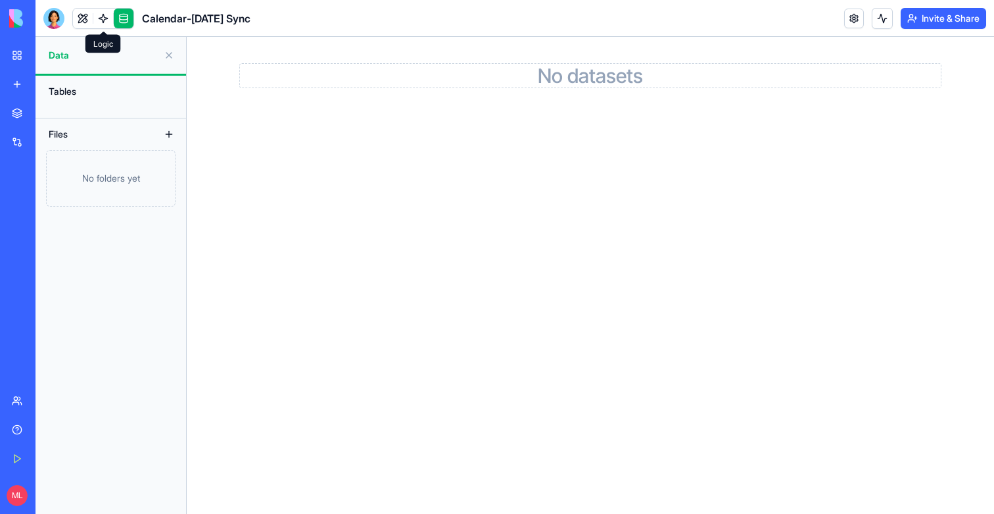
click at [99, 24] on link at bounding box center [103, 19] width 20 height 20
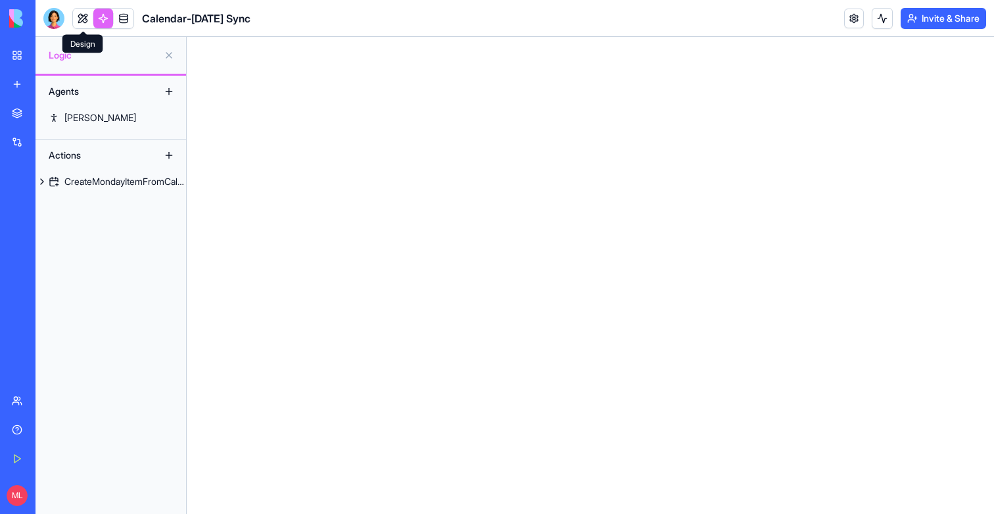
click at [89, 24] on link at bounding box center [83, 19] width 20 height 20
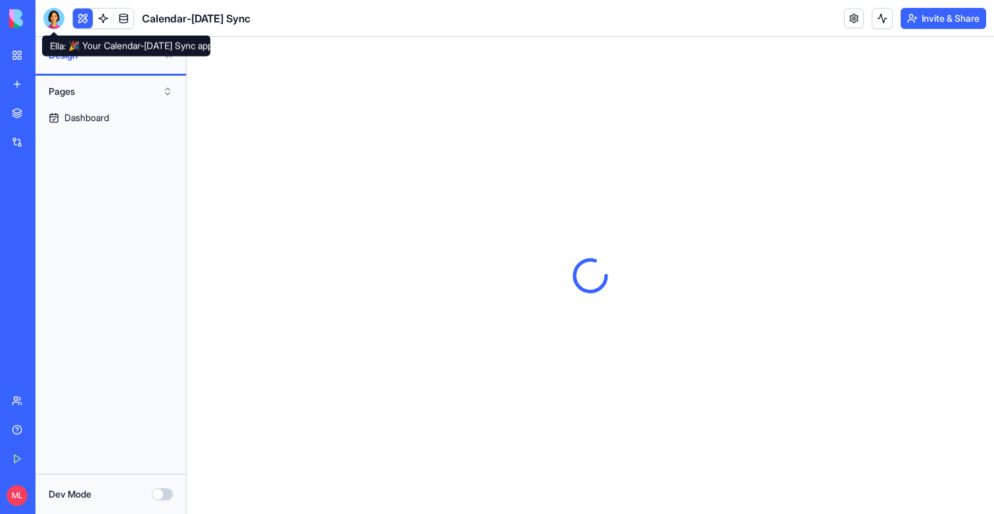
click at [82, 22] on button at bounding box center [83, 19] width 20 height 20
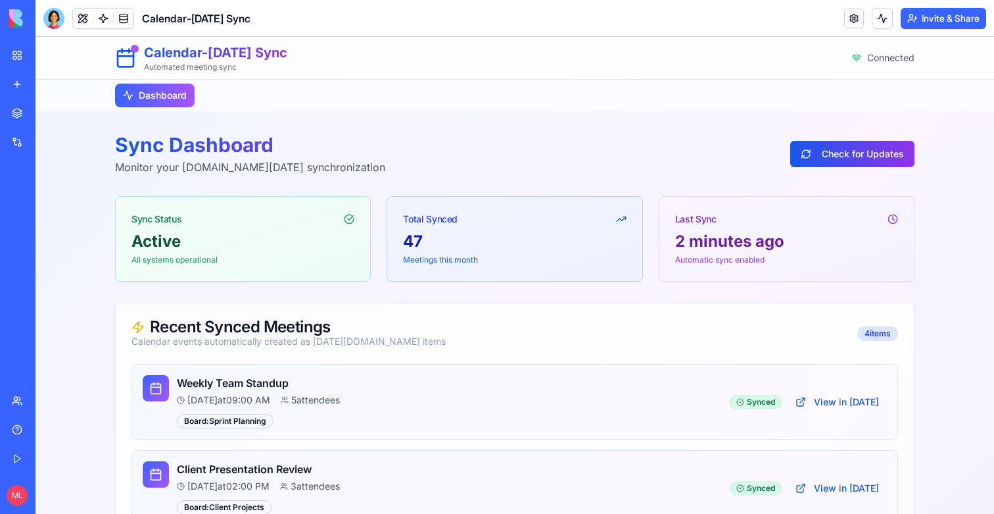
click at [874, 146] on button "Check for Updates" at bounding box center [853, 154] width 124 height 26
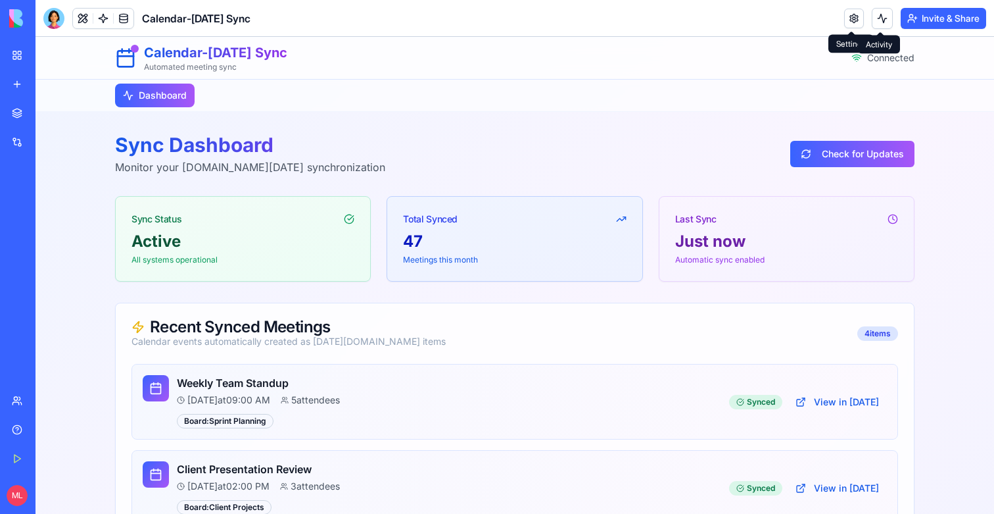
click at [878, 22] on button at bounding box center [882, 18] width 21 height 21
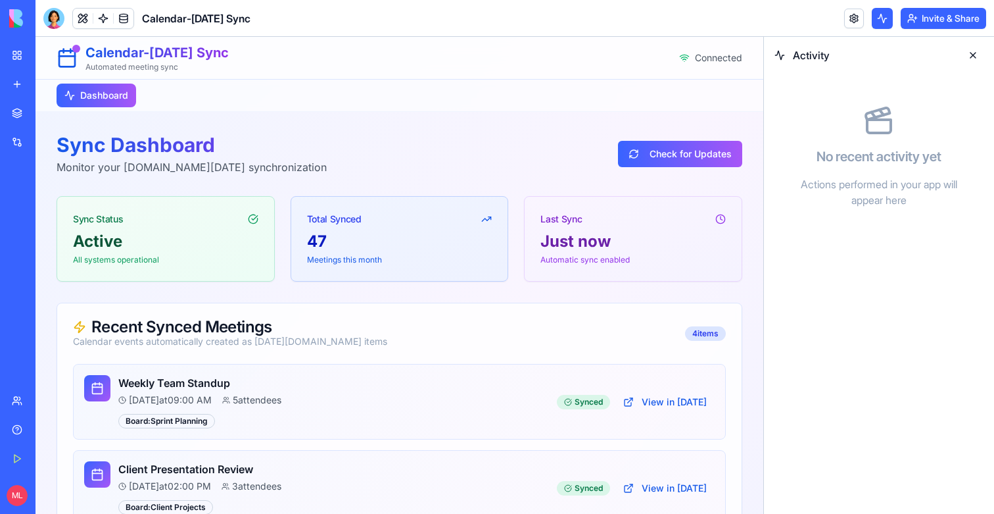
click at [878, 22] on button at bounding box center [882, 18] width 21 height 21
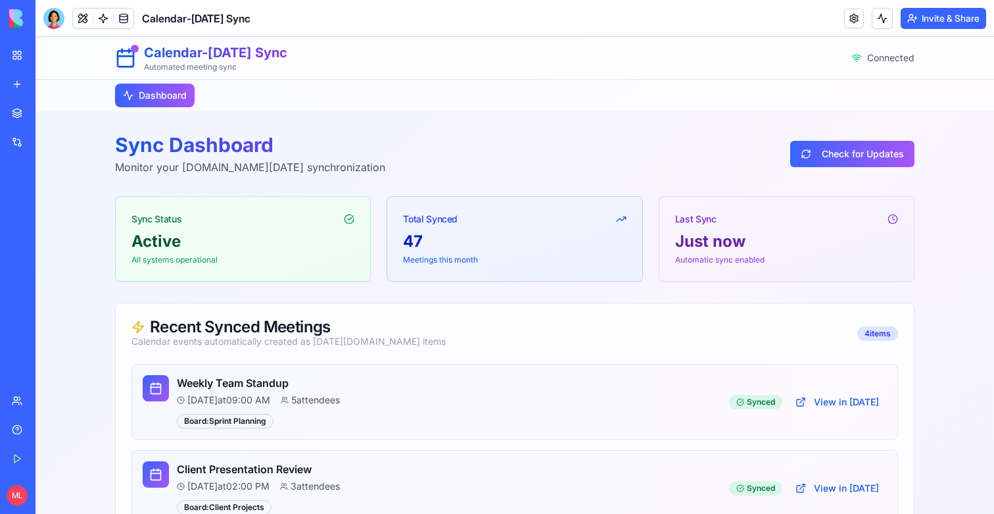
click at [93, 20] on link at bounding box center [103, 19] width 20 height 20
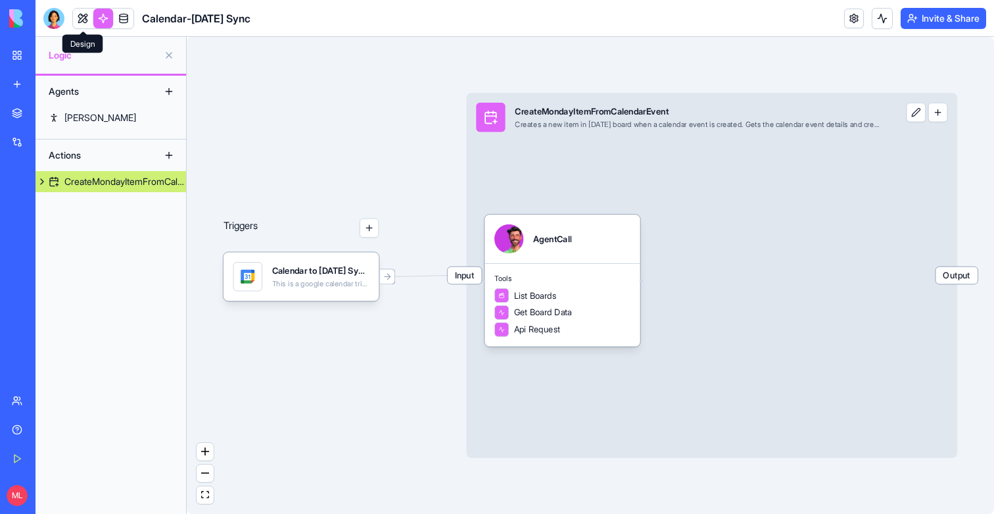
click at [78, 22] on link at bounding box center [83, 19] width 20 height 20
click at [78, 22] on button at bounding box center [83, 19] width 20 height 20
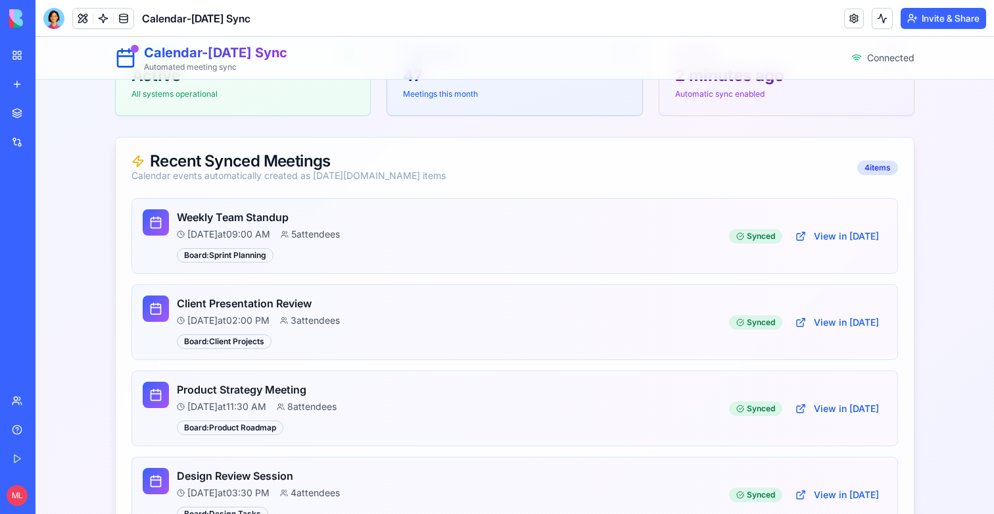
scroll to position [206, 0]
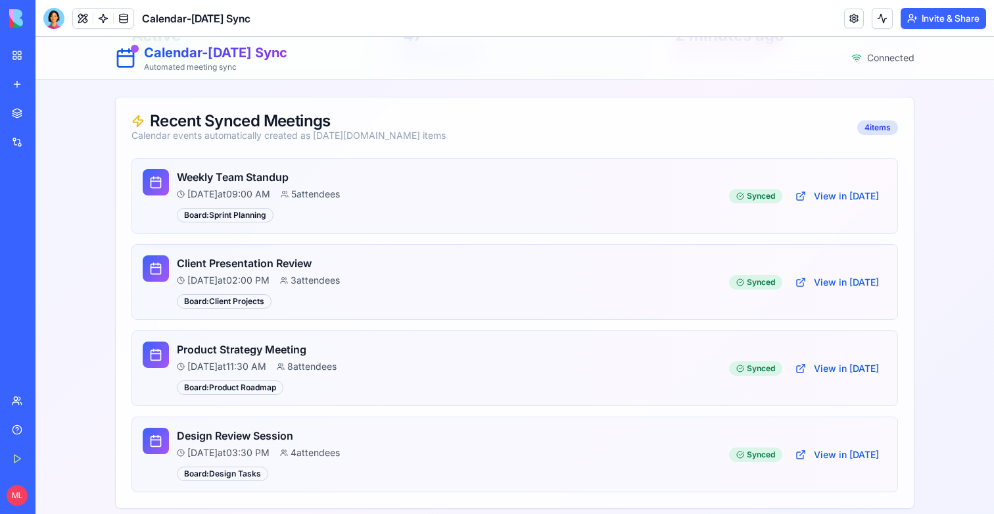
click at [892, 18] on div "Invite & Share" at bounding box center [916, 18] width 142 height 21
click at [885, 18] on button at bounding box center [882, 18] width 21 height 21
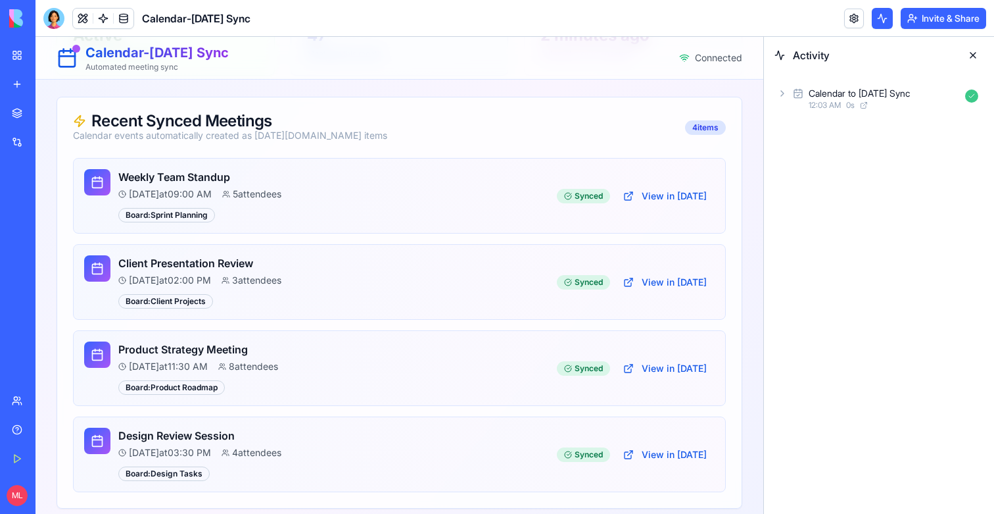
click at [853, 103] on span "0 s" at bounding box center [850, 105] width 9 height 11
click at [831, 132] on div "Input" at bounding box center [884, 128] width 199 height 24
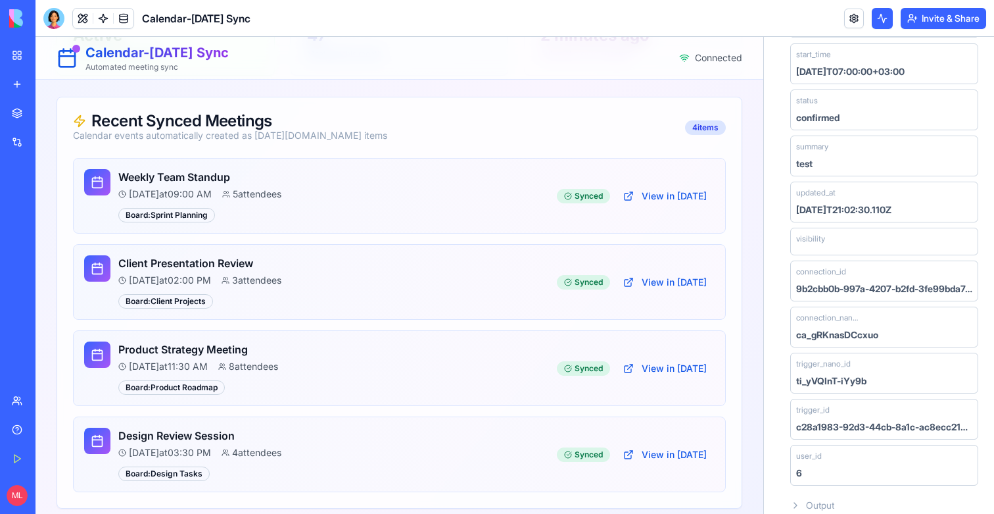
scroll to position [786, 0]
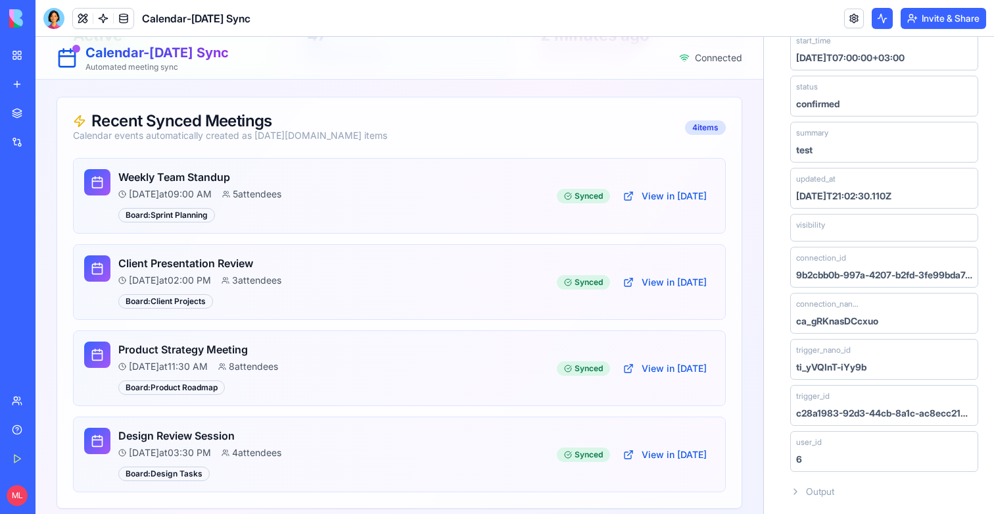
click at [827, 488] on span "Output" at bounding box center [820, 491] width 28 height 13
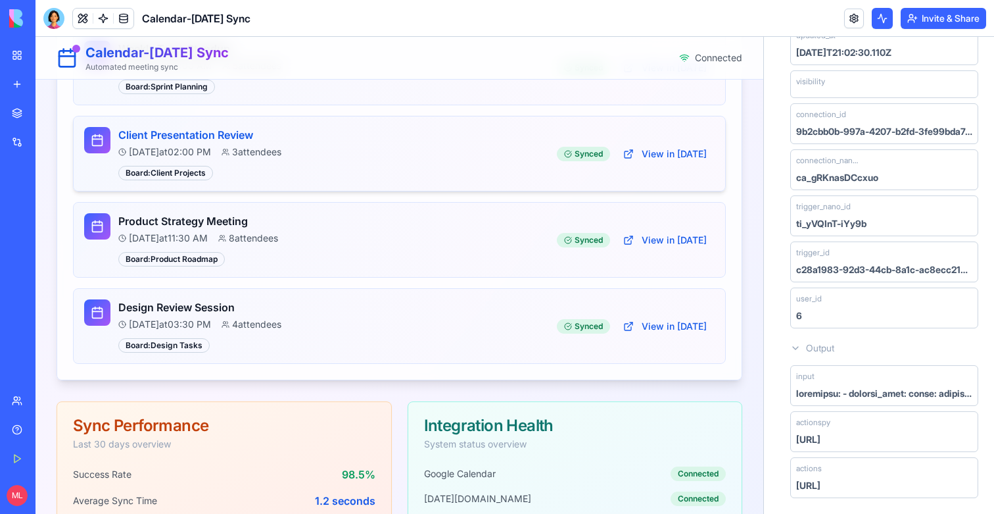
scroll to position [426, 0]
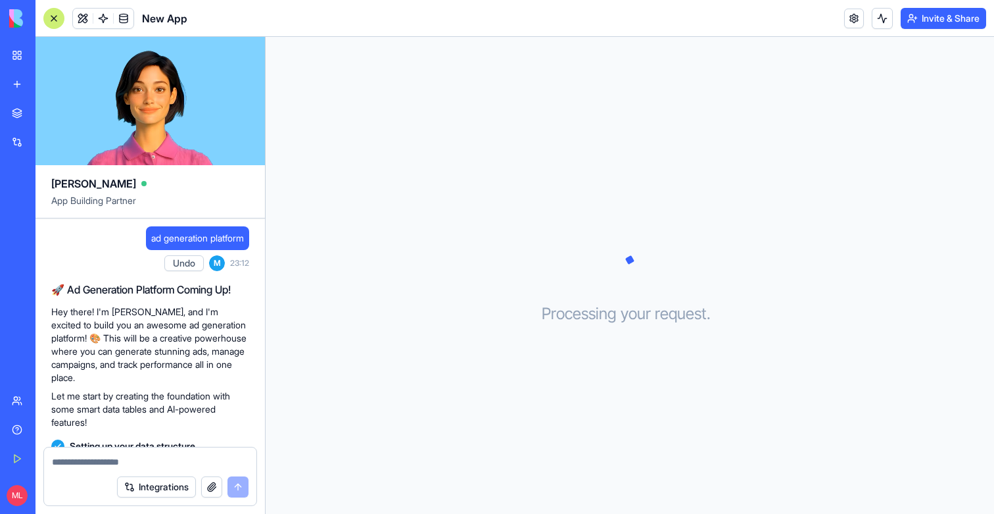
scroll to position [295, 0]
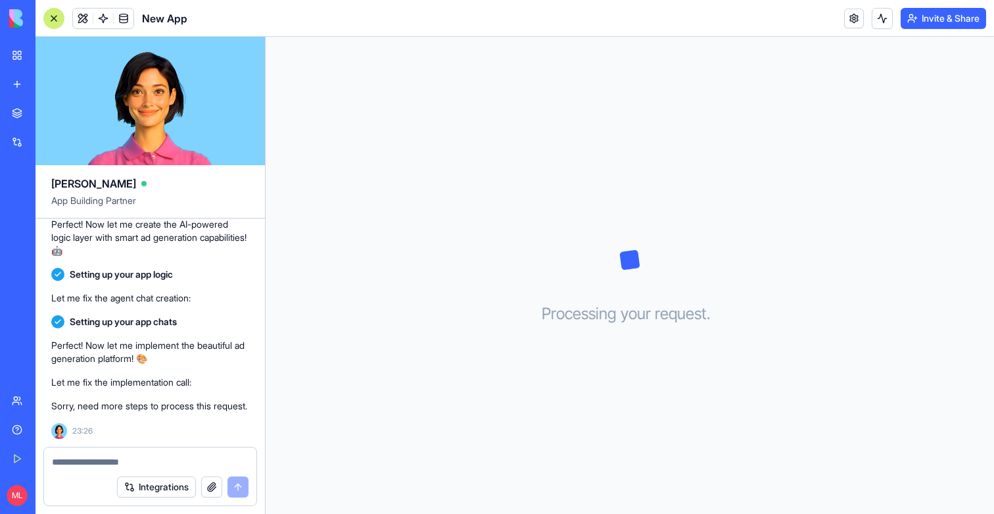
click at [17, 82] on link "New app" at bounding box center [30, 84] width 53 height 26
click at [16, 82] on link "New app" at bounding box center [30, 84] width 53 height 26
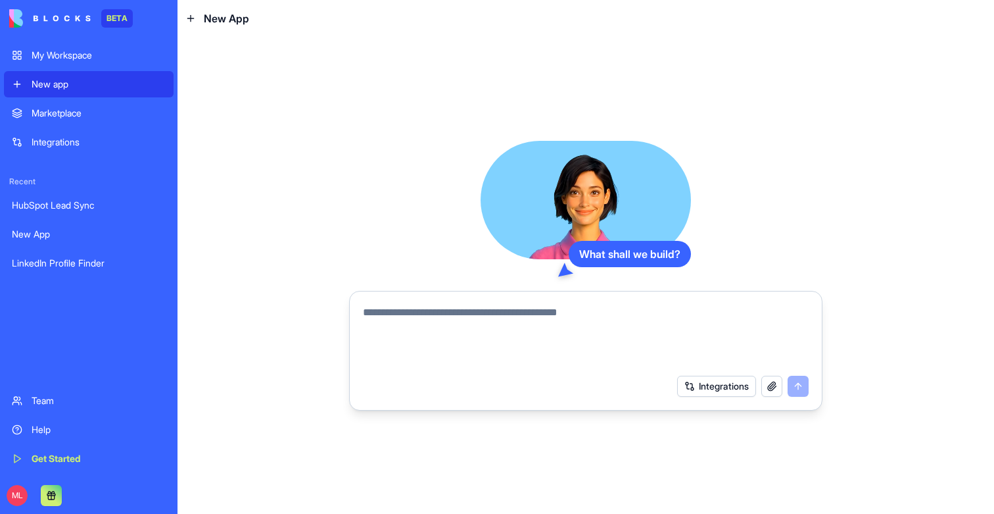
click at [512, 320] on textarea at bounding box center [586, 336] width 446 height 63
type textarea "*"
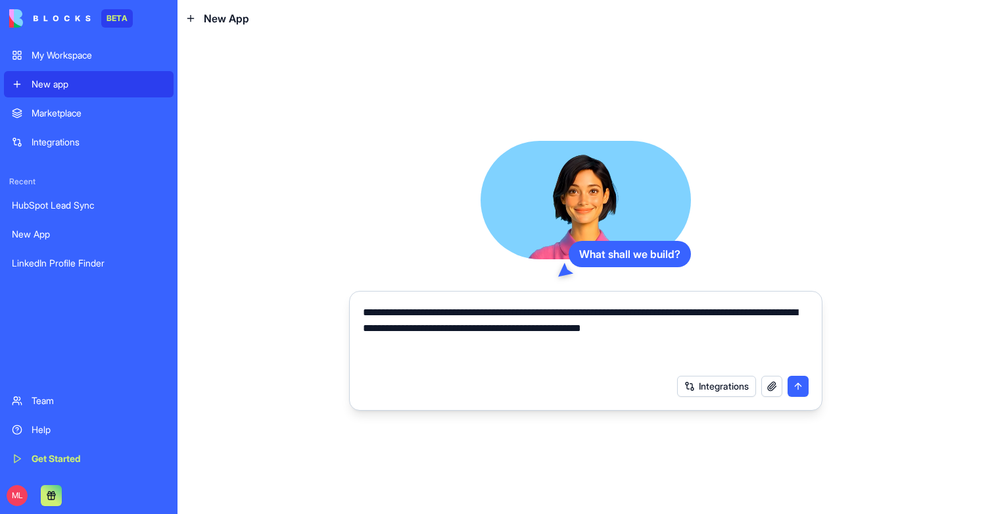
click at [636, 331] on textarea "**********" at bounding box center [586, 336] width 446 height 63
click at [736, 333] on textarea "**********" at bounding box center [586, 336] width 446 height 63
click at [601, 312] on textarea "**********" at bounding box center [586, 336] width 446 height 63
click at [587, 345] on textarea "**********" at bounding box center [586, 336] width 446 height 63
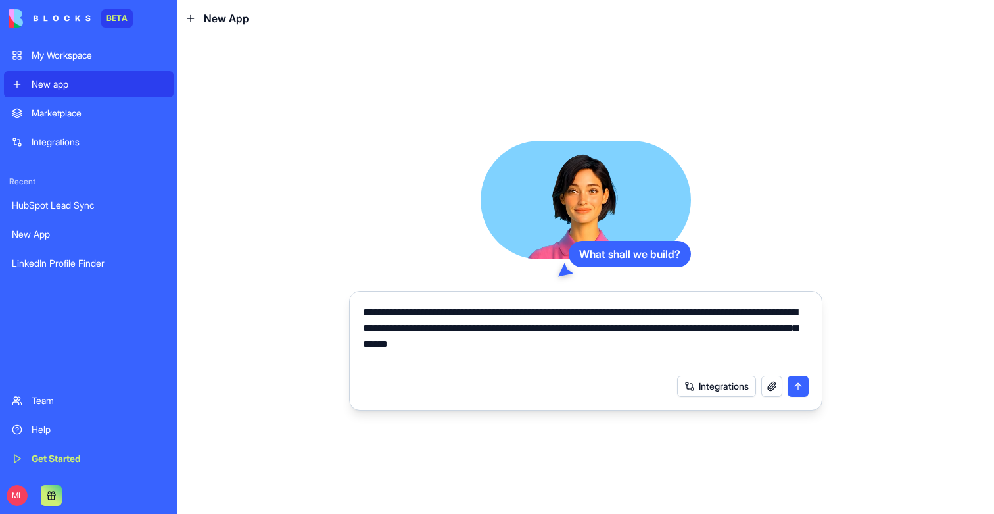
click at [603, 344] on textarea "**********" at bounding box center [586, 336] width 446 height 63
type textarea "**********"
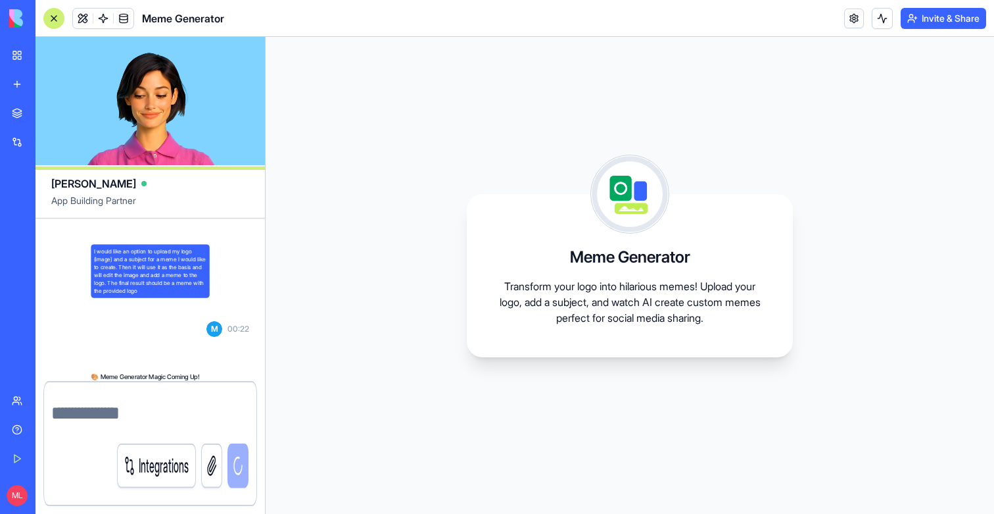
scroll to position [198, 0]
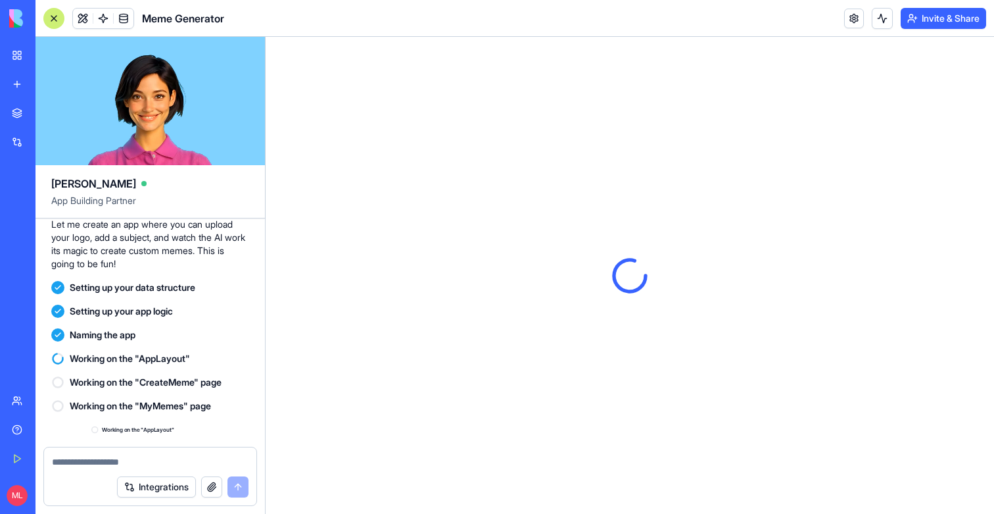
scroll to position [385, 0]
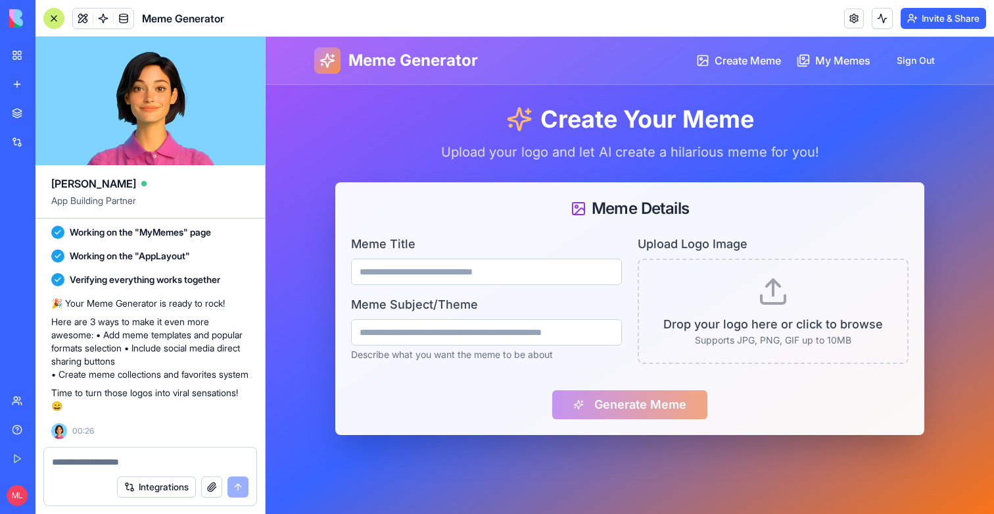
click at [453, 257] on div "Meme Title" at bounding box center [486, 260] width 271 height 50
click at [453, 263] on input "Meme Title" at bounding box center [486, 271] width 271 height 26
click at [453, 320] on input "Meme Subject/Theme" at bounding box center [486, 332] width 271 height 26
click at [755, 299] on div "Drop your logo here or click to browse Supports JPG, PNG, GIF up to 10MB" at bounding box center [773, 311] width 237 height 71
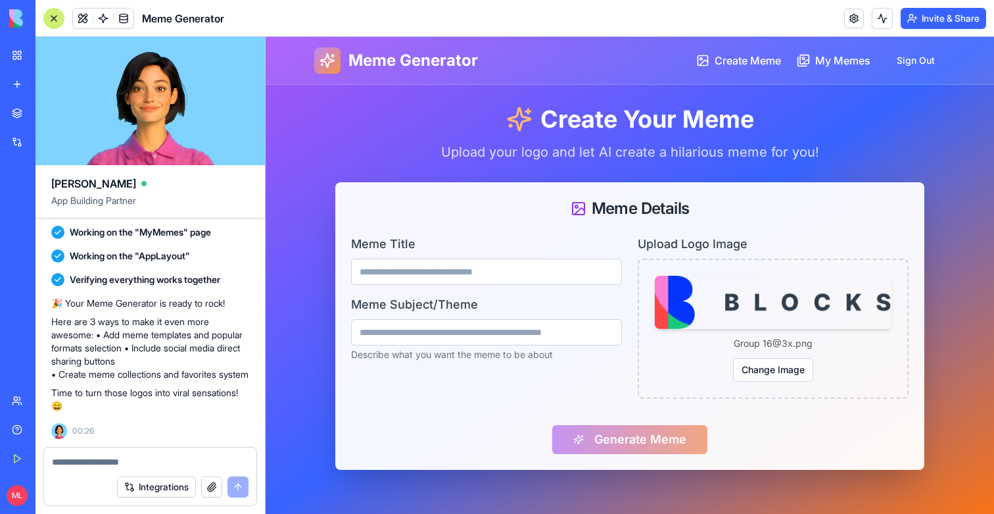
click at [502, 275] on input "Meme Title" at bounding box center [486, 271] width 271 height 26
type input "********"
click at [476, 335] on input "Meme Subject/Theme" at bounding box center [486, 332] width 271 height 26
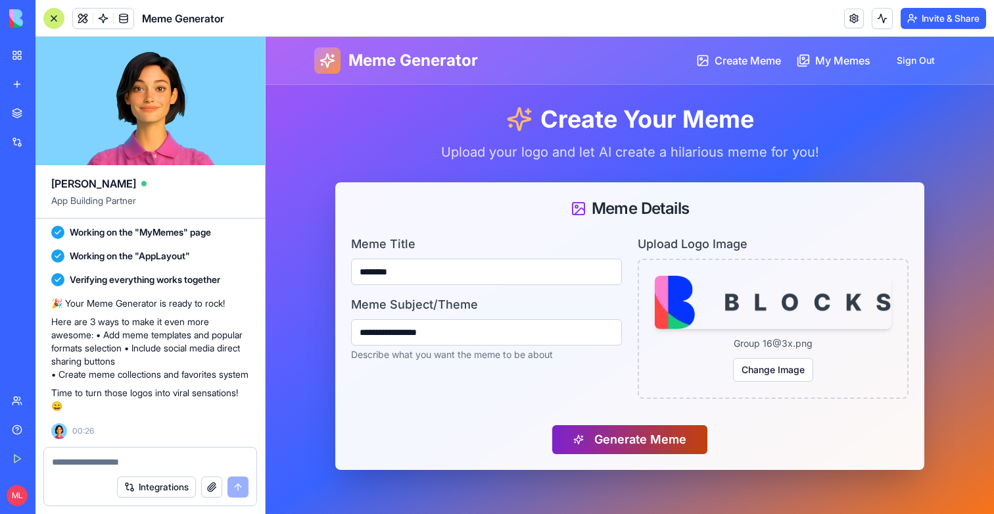
type input "**********"
click at [620, 437] on button "Generate Meme" at bounding box center [629, 439] width 155 height 29
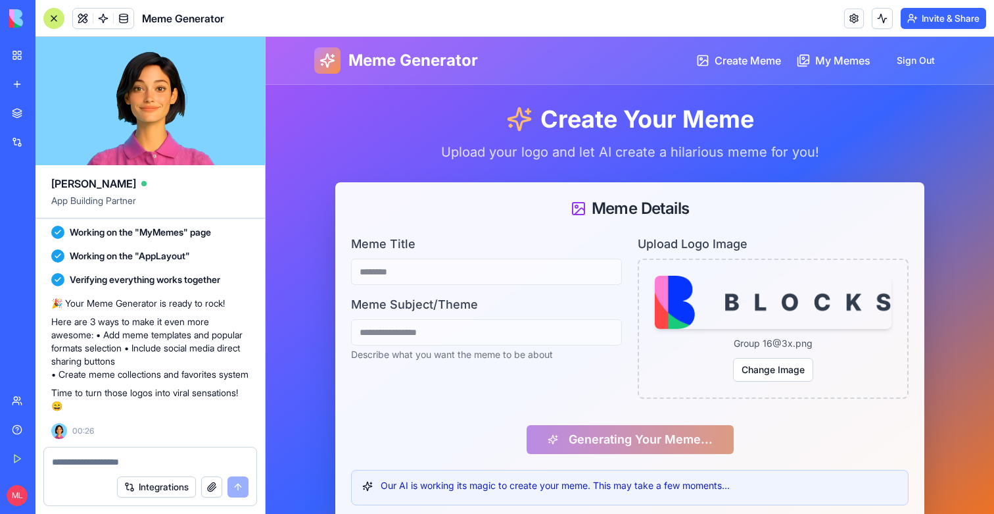
scroll to position [28, 0]
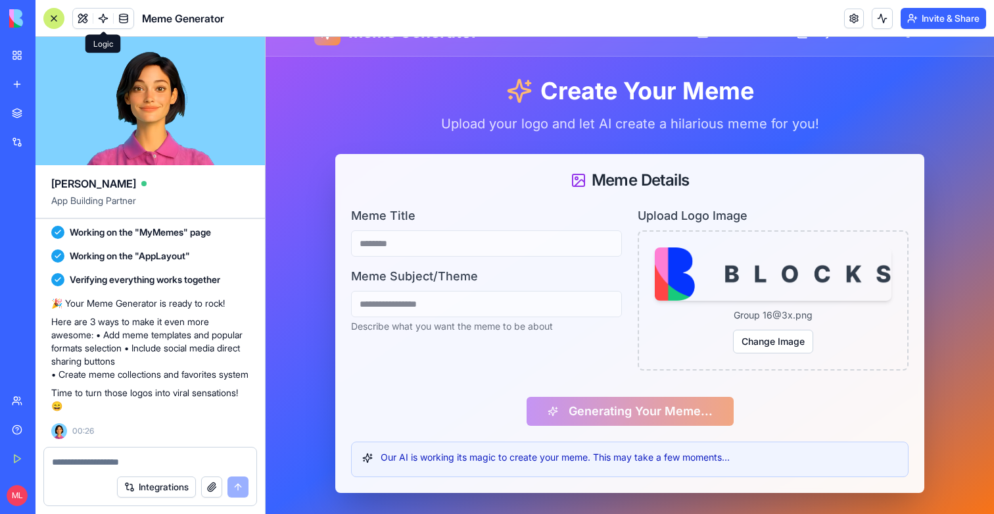
click at [93, 12] on span at bounding box center [103, 18] width 37 height 37
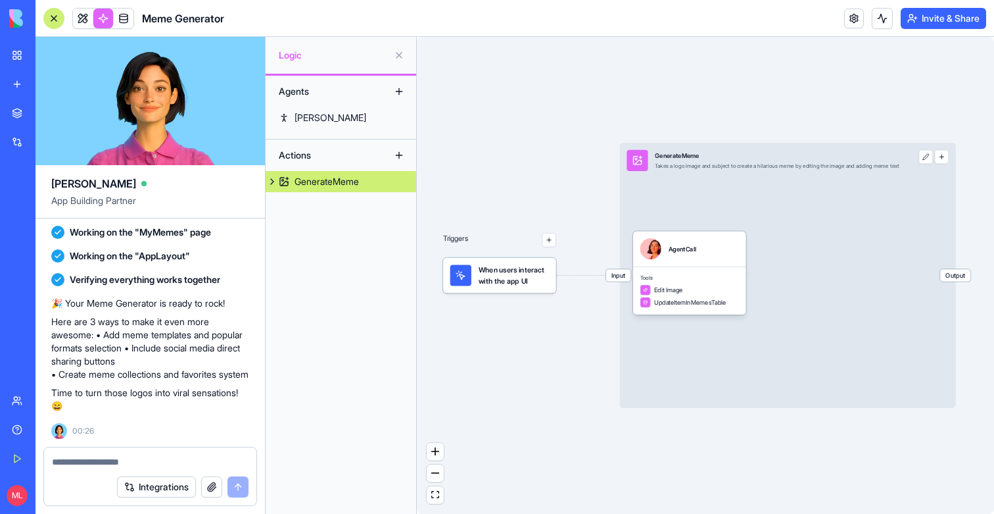
click at [519, 274] on span "When users interact with the app UI" at bounding box center [514, 274] width 70 height 21
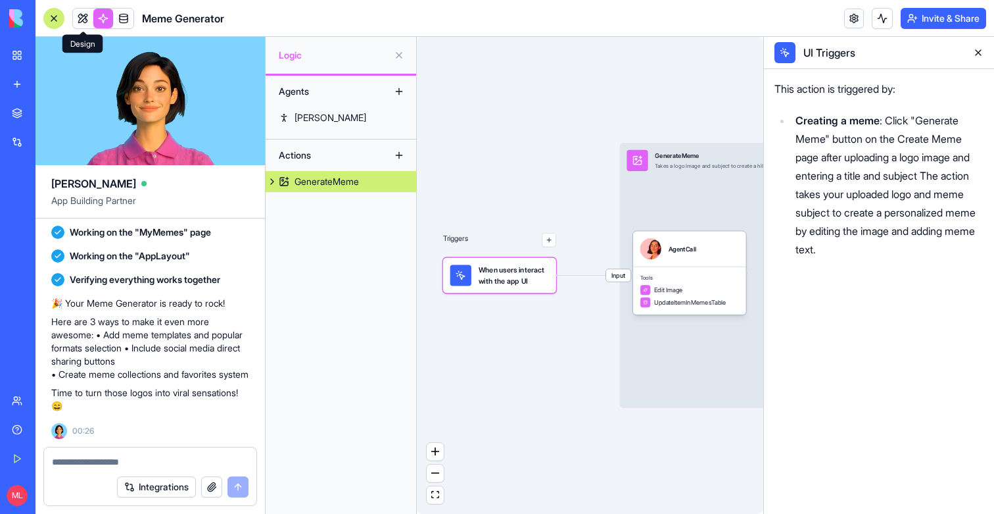
click at [84, 20] on link at bounding box center [83, 19] width 20 height 20
click at [84, 20] on button at bounding box center [83, 19] width 20 height 20
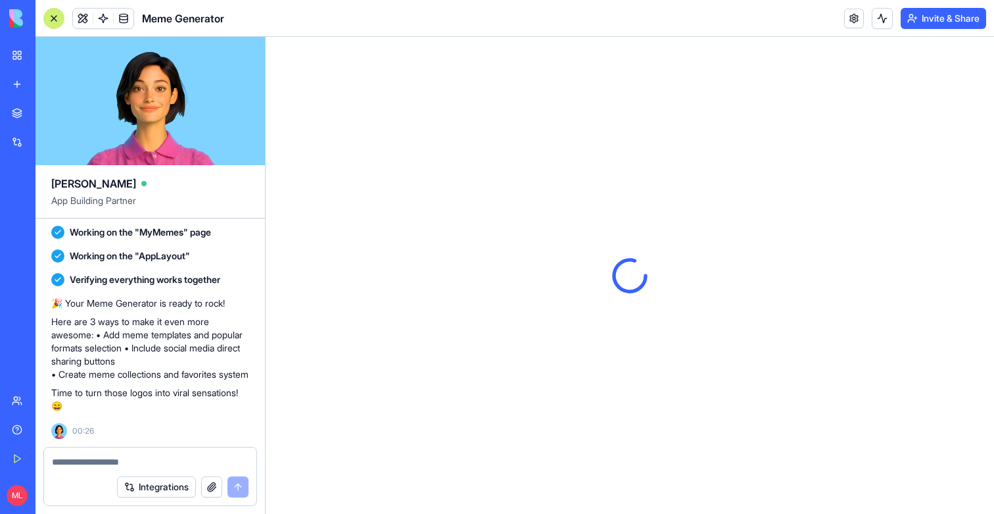
click at [53, 24] on div at bounding box center [53, 18] width 21 height 21
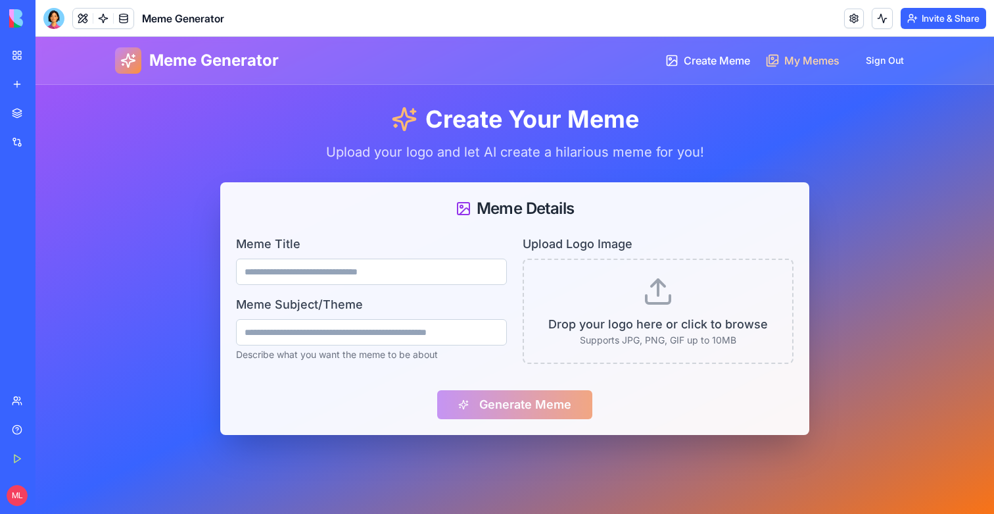
click at [798, 56] on span "My Memes" at bounding box center [812, 61] width 55 height 16
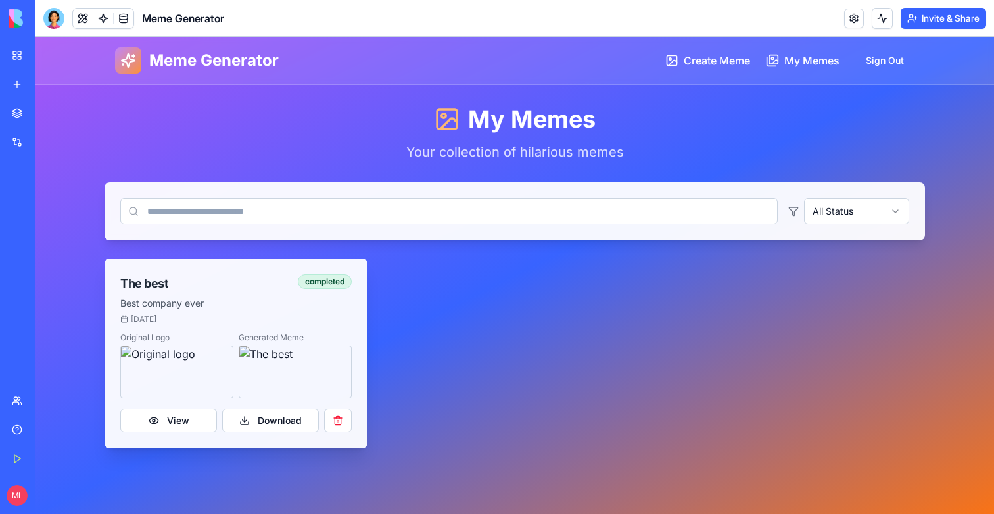
click at [198, 405] on div "Original Logo Generated Meme View Download" at bounding box center [236, 390] width 263 height 116
click at [195, 416] on button "View" at bounding box center [168, 420] width 97 height 24
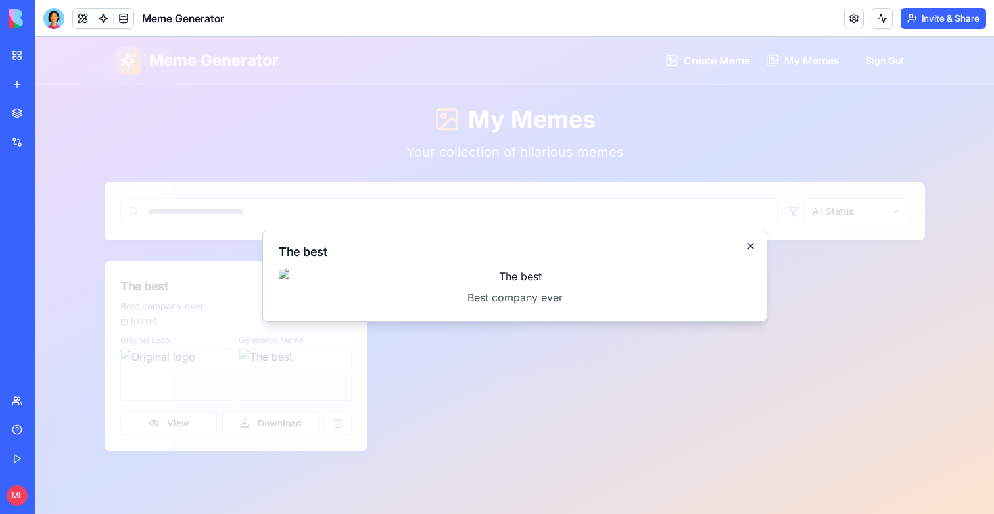
click at [752, 241] on icon "button" at bounding box center [751, 246] width 11 height 11
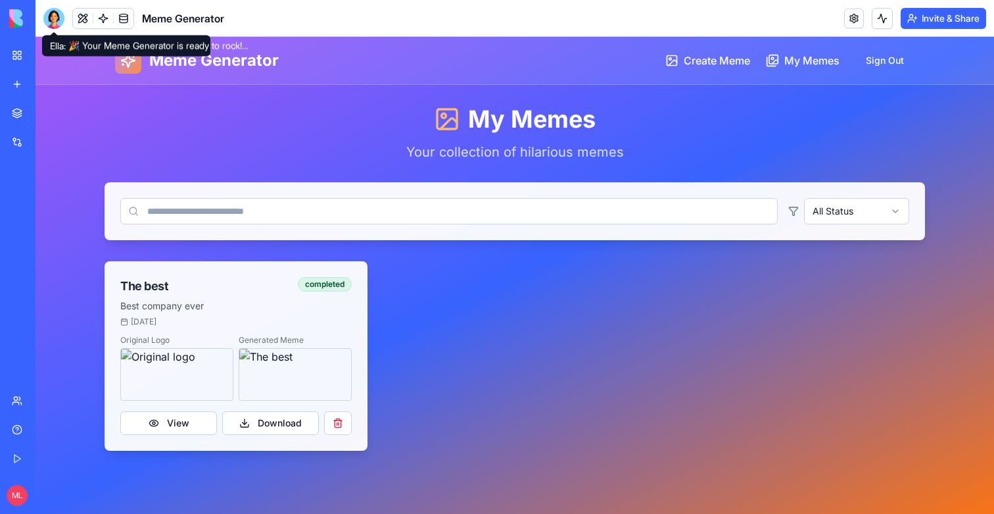
click at [49, 12] on div at bounding box center [53, 18] width 21 height 21
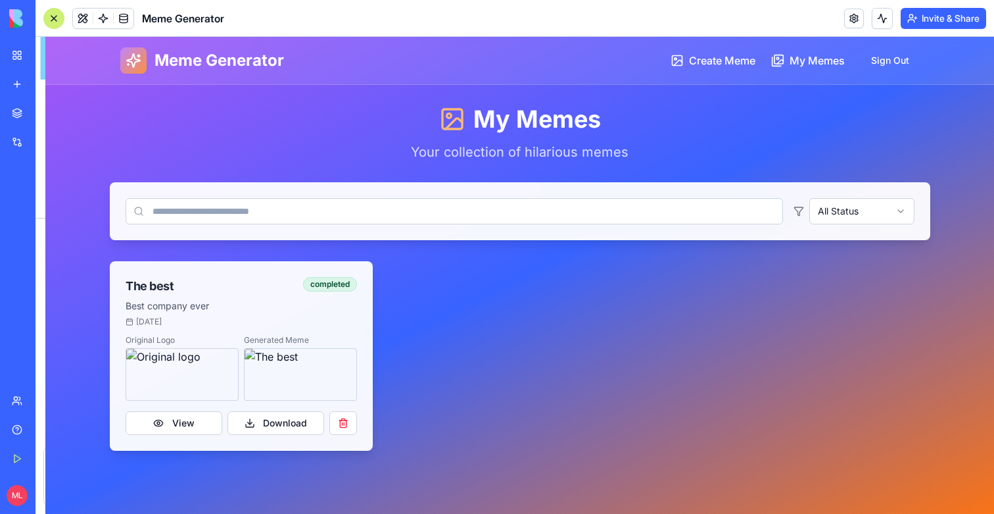
scroll to position [385, 0]
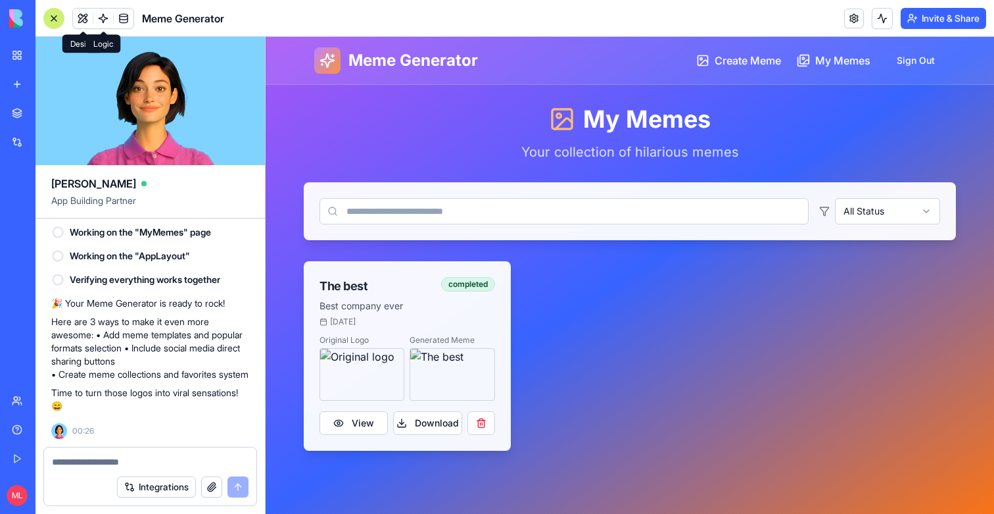
click at [100, 18] on link at bounding box center [103, 19] width 20 height 20
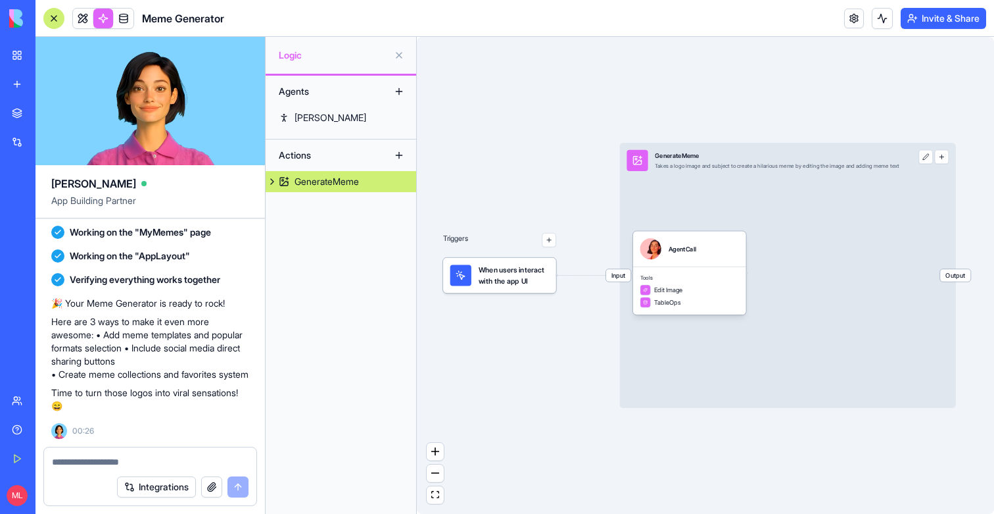
click at [694, 272] on div "Tools Edit Image TableOps" at bounding box center [689, 290] width 113 height 48
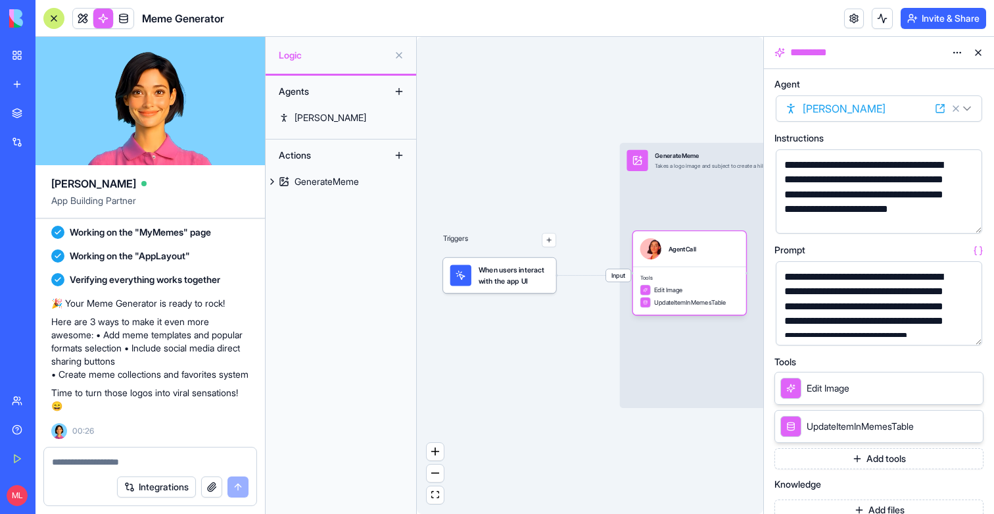
click at [967, 332] on button "button" at bounding box center [969, 332] width 21 height 21
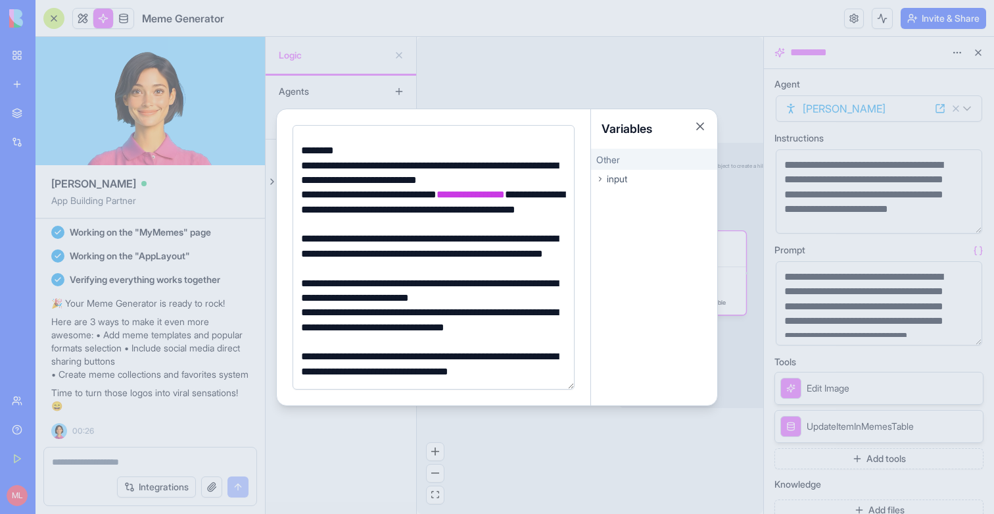
scroll to position [73, 0]
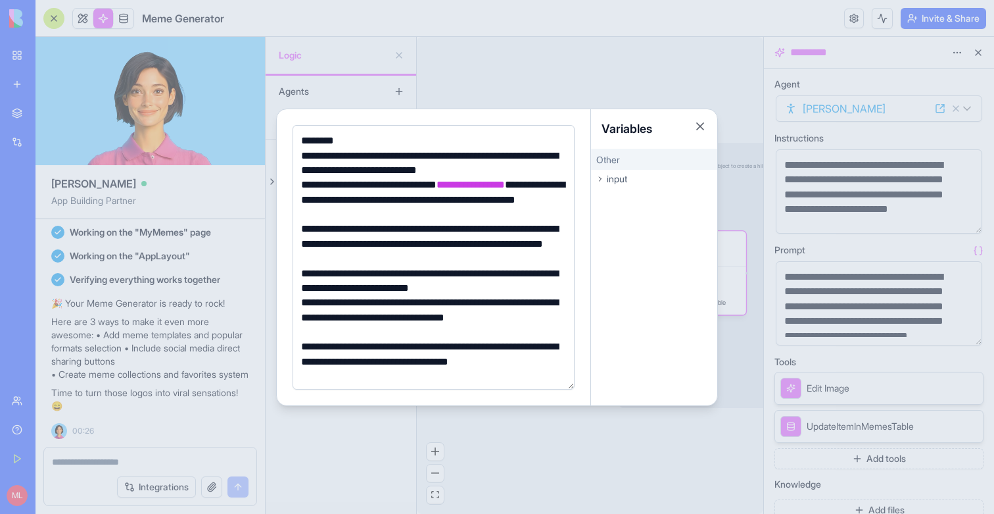
click at [442, 257] on div "**********" at bounding box center [431, 244] width 269 height 44
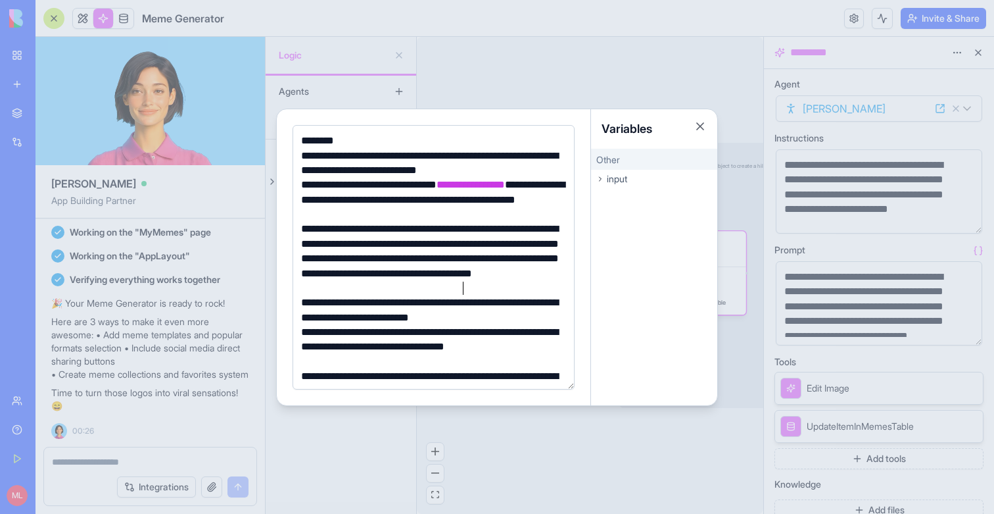
click at [496, 74] on div at bounding box center [497, 257] width 994 height 514
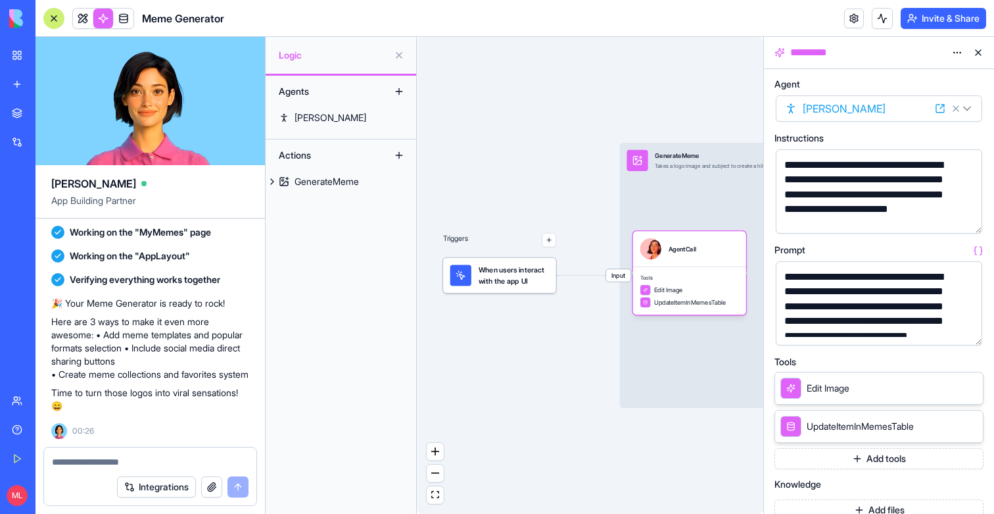
click at [82, 28] on div at bounding box center [103, 18] width 62 height 21
click at [82, 22] on link at bounding box center [83, 19] width 20 height 20
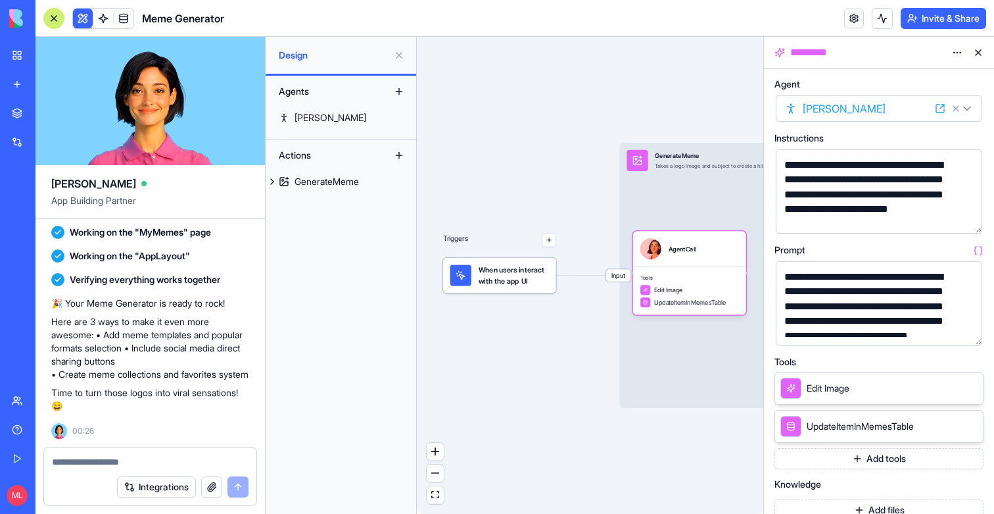
click at [82, 22] on button at bounding box center [83, 19] width 20 height 20
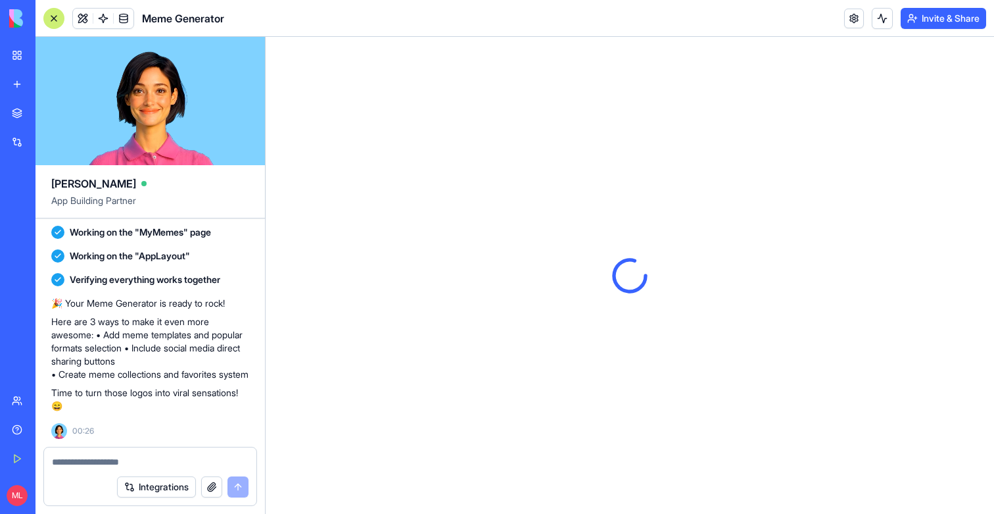
click at [49, 20] on div at bounding box center [53, 18] width 21 height 21
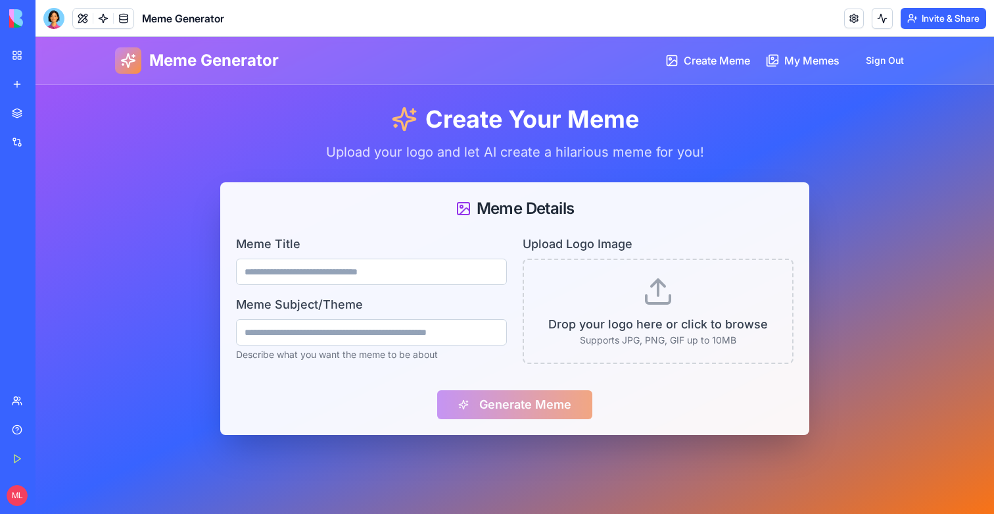
click at [326, 282] on input "Meme Title" at bounding box center [371, 271] width 271 height 26
type input "*"
type input "******"
click at [318, 348] on p "Describe what you want the meme to be about" at bounding box center [371, 354] width 271 height 13
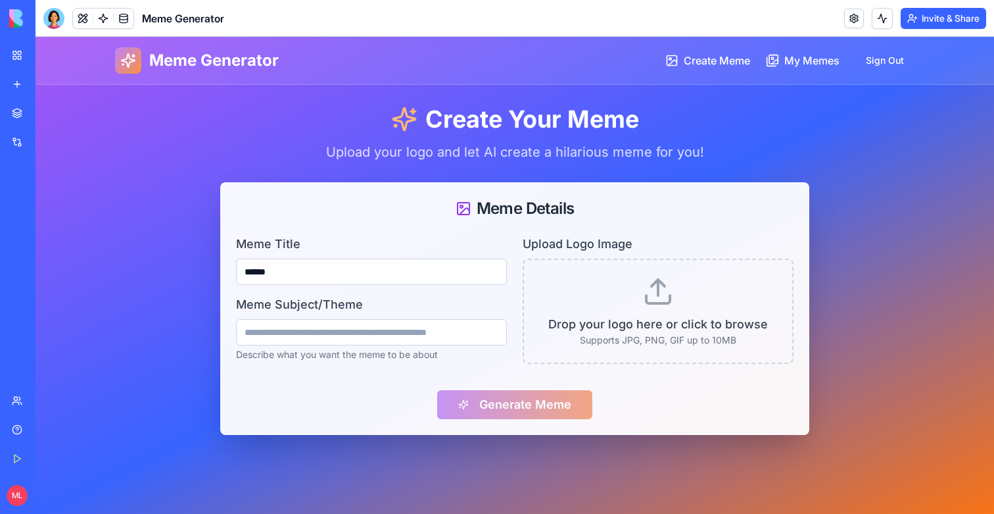
click at [318, 341] on input "Meme Subject/Theme" at bounding box center [371, 332] width 271 height 26
type input "**********"
click at [563, 328] on p "Drop your logo here or click to browse" at bounding box center [658, 324] width 237 height 18
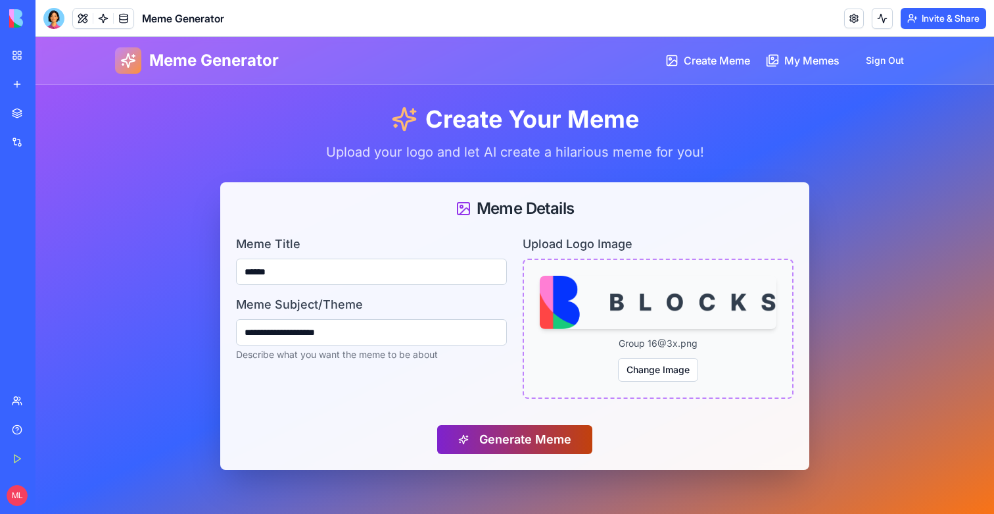
click at [542, 440] on button "Generate Meme" at bounding box center [514, 439] width 155 height 29
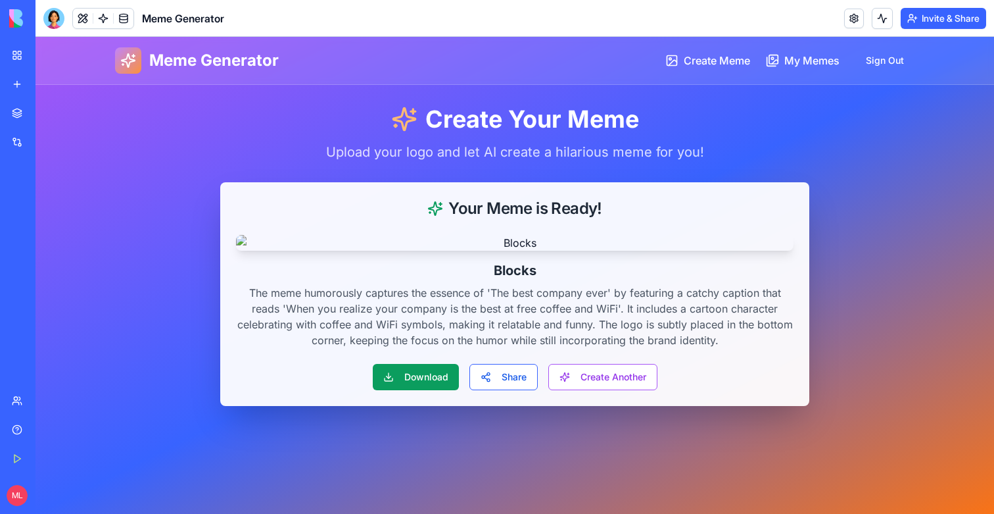
scroll to position [101, 0]
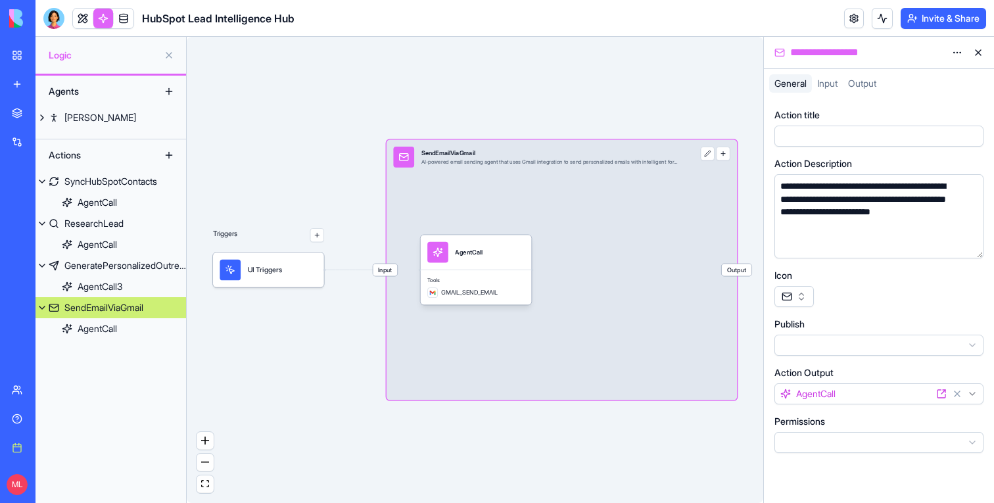
click at [965, 20] on button "Invite & Share" at bounding box center [944, 18] width 86 height 21
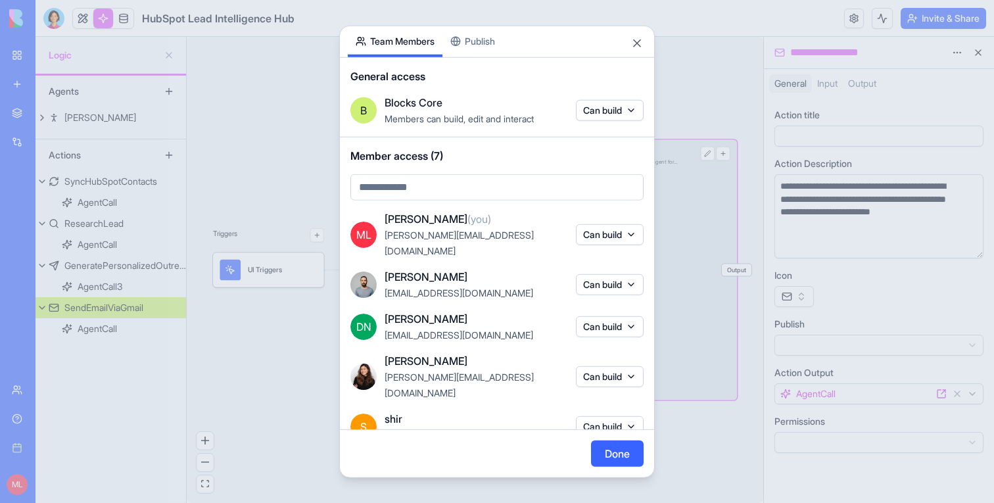
click at [472, 46] on body "**********" at bounding box center [497, 251] width 994 height 503
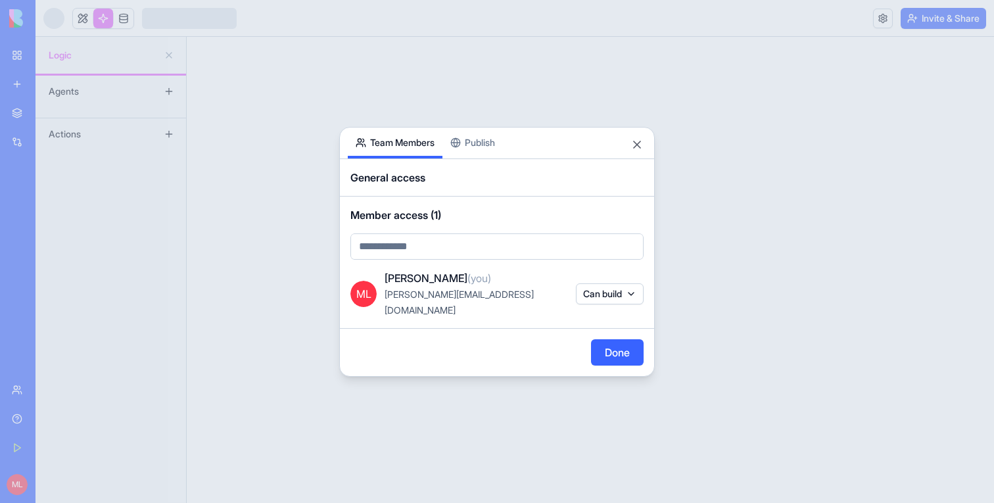
click at [483, 160] on div "Share App Team Members Publish General access Member access (1) ML Michal Lupu …" at bounding box center [497, 252] width 316 height 250
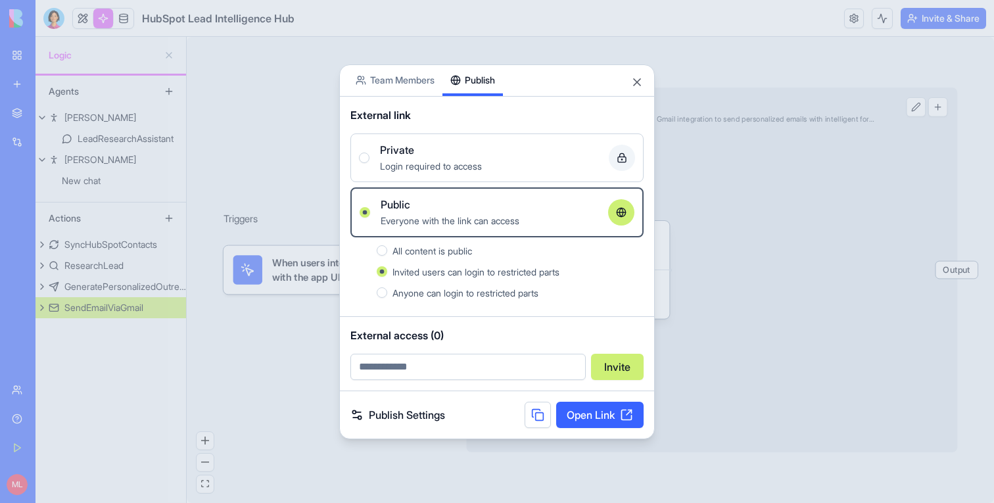
click at [516, 53] on div at bounding box center [497, 251] width 994 height 503
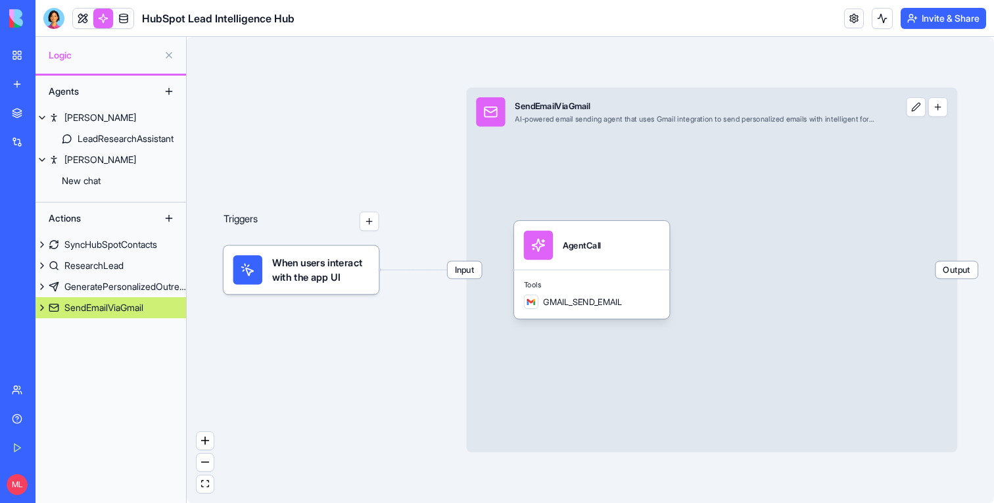
click at [938, 4] on header "HubSpot Lead Intelligence Hub Invite & Share" at bounding box center [515, 18] width 959 height 37
click at [938, 8] on button "Invite & Share" at bounding box center [944, 18] width 86 height 21
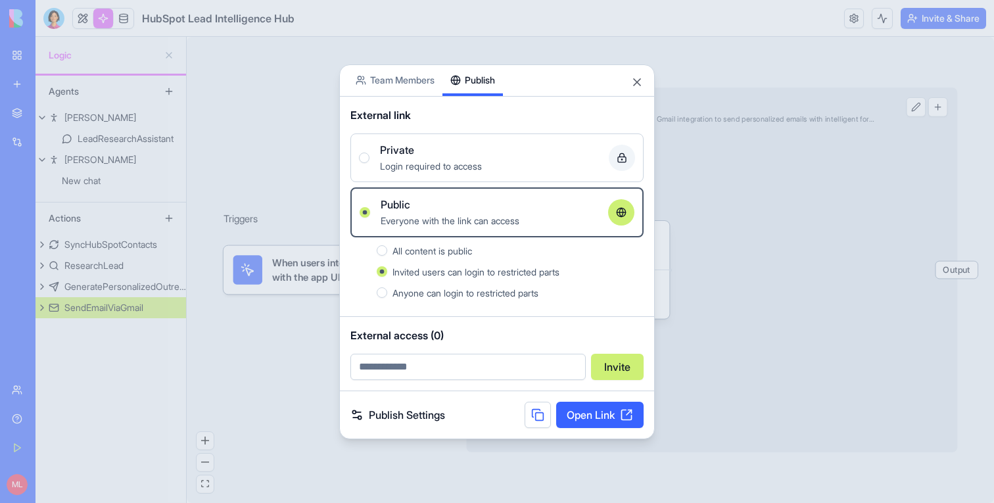
click at [430, 154] on div "Private" at bounding box center [489, 150] width 218 height 16
click at [370, 154] on button "Private Login required to access" at bounding box center [364, 158] width 11 height 11
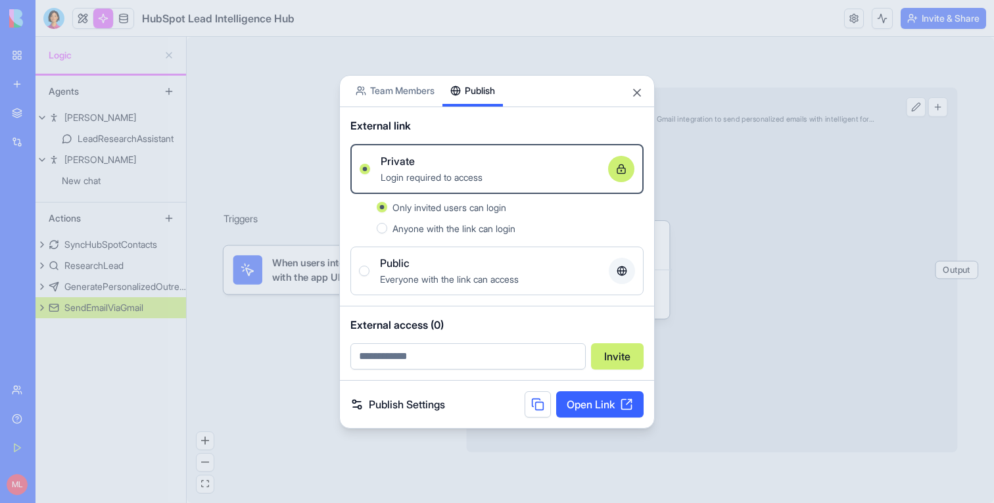
type button "false"
click at [264, 346] on div at bounding box center [497, 251] width 994 height 503
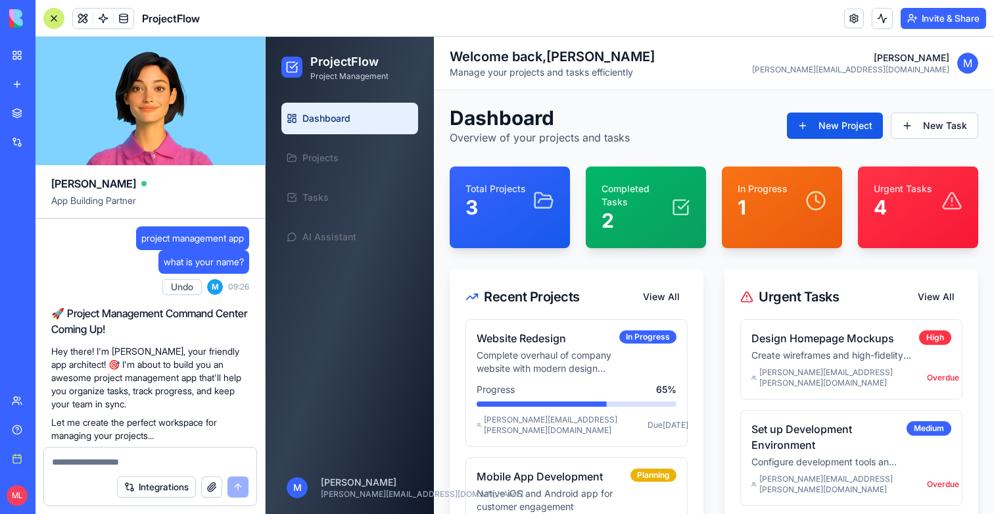
scroll to position [447, 0]
